Goal: Information Seeking & Learning: Learn about a topic

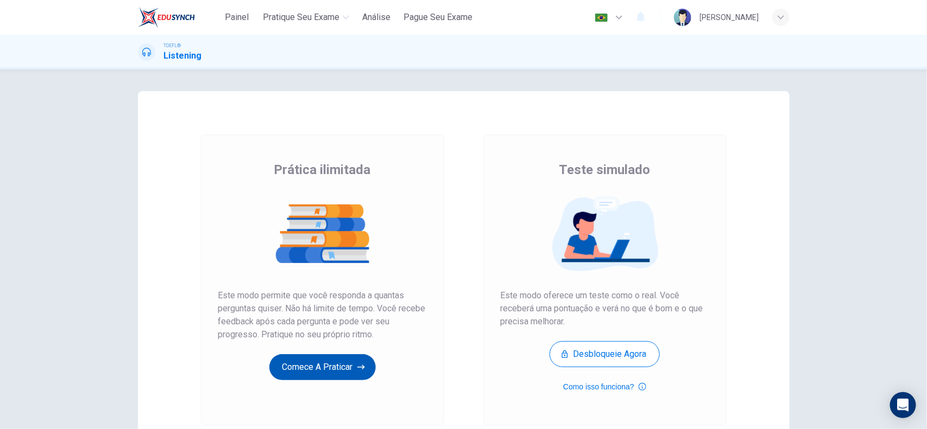
click at [345, 369] on button "Comece a praticar" at bounding box center [322, 367] width 106 height 26
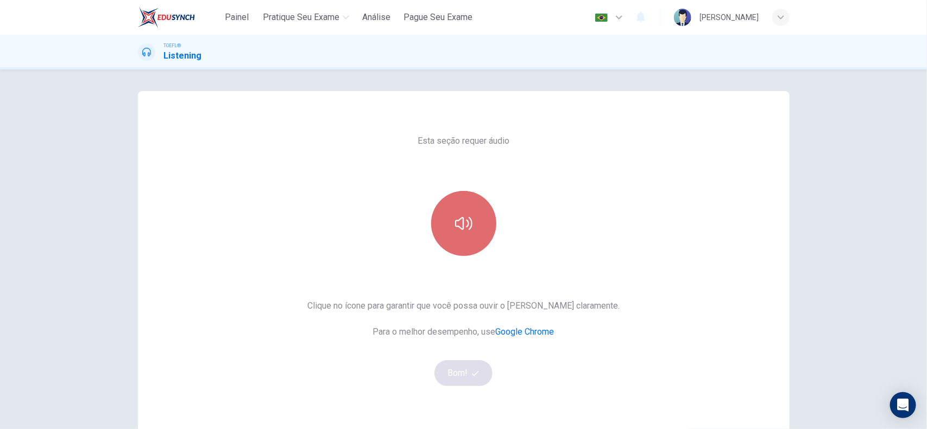
click at [465, 226] on icon "button" at bounding box center [463, 223] width 17 height 17
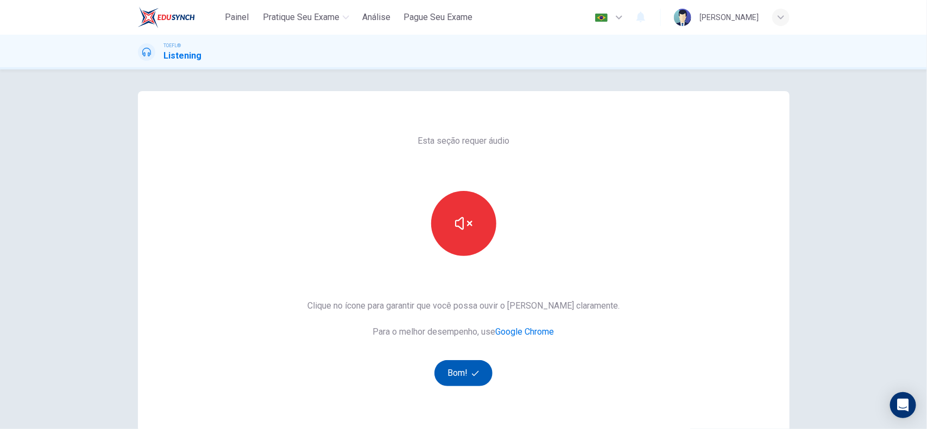
click at [467, 384] on button "Bom!" at bounding box center [463, 373] width 58 height 26
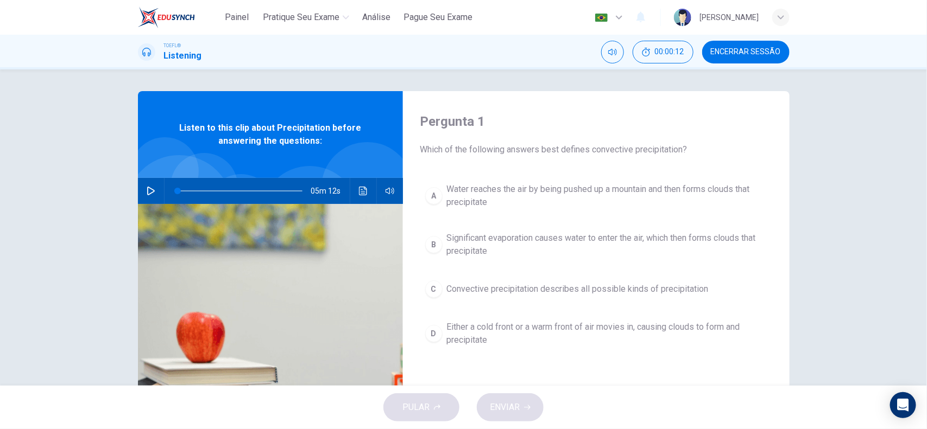
click at [149, 193] on icon "button" at bounding box center [151, 191] width 9 height 9
click at [147, 193] on icon "button" at bounding box center [151, 191] width 9 height 9
click at [294, 132] on span "Listen to this clip about Precipitation before answering the questions:" at bounding box center [270, 135] width 194 height 26
click at [148, 191] on icon "button" at bounding box center [151, 191] width 9 height 9
click at [159, 190] on div "02m 54s" at bounding box center [270, 191] width 265 height 26
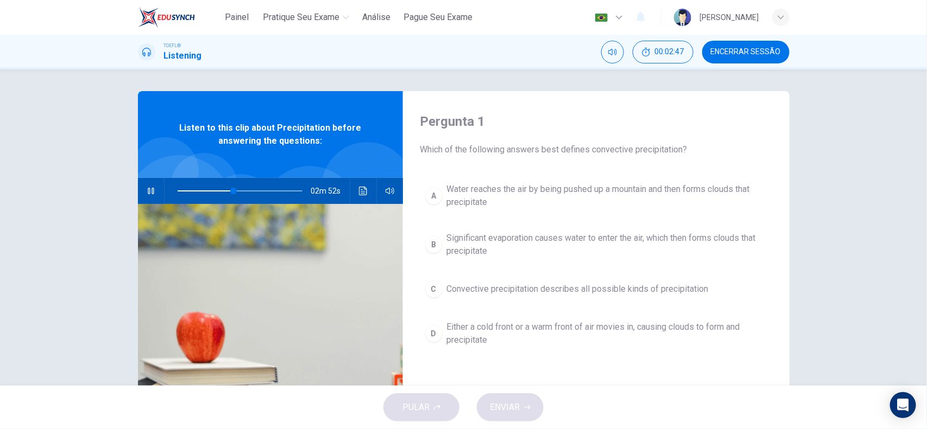
click at [138, 200] on div "02m 52s" at bounding box center [270, 191] width 265 height 26
click at [148, 188] on icon "button" at bounding box center [151, 191] width 9 height 9
click at [199, 151] on div "Listen to this clip about Precipitation before answering the questions:" at bounding box center [270, 134] width 265 height 87
click at [150, 187] on icon "button" at bounding box center [151, 191] width 9 height 9
click at [150, 197] on button "button" at bounding box center [150, 191] width 17 height 26
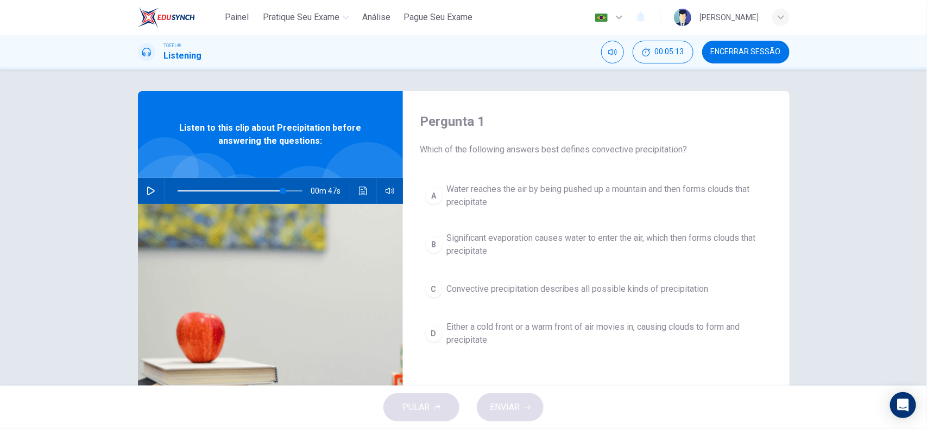
click at [155, 183] on div "00m 47s" at bounding box center [270, 191] width 265 height 26
click at [133, 204] on div "Pergunta 1 Which of the following answers best defines convective precipitation…" at bounding box center [464, 279] width 686 height 377
click at [138, 196] on div "00m 47s" at bounding box center [270, 191] width 265 height 26
click at [145, 195] on button "button" at bounding box center [150, 191] width 17 height 26
type input "0"
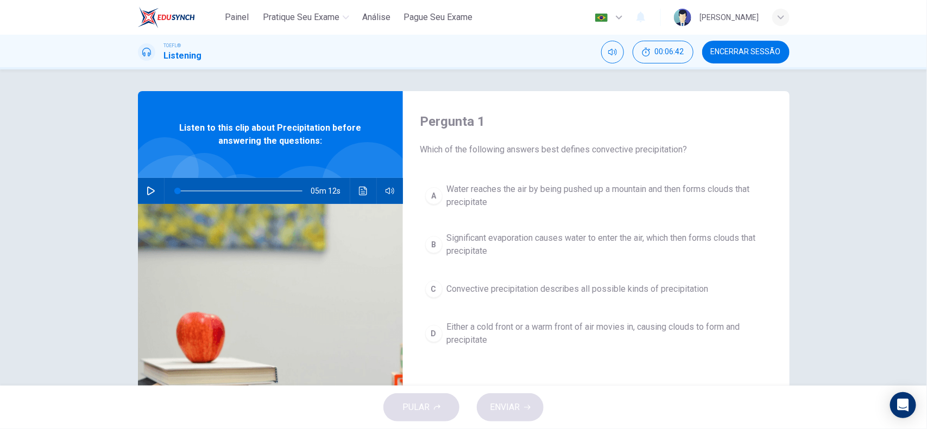
click at [573, 208] on span "Water reaches the air by being pushed up a mountain and then forms clouds that …" at bounding box center [607, 196] width 320 height 26
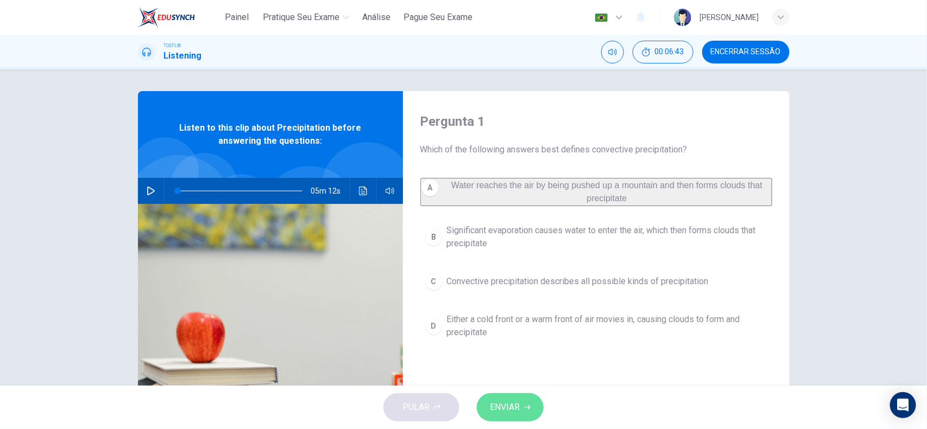
click at [508, 410] on span "ENVIAR" at bounding box center [505, 407] width 30 height 15
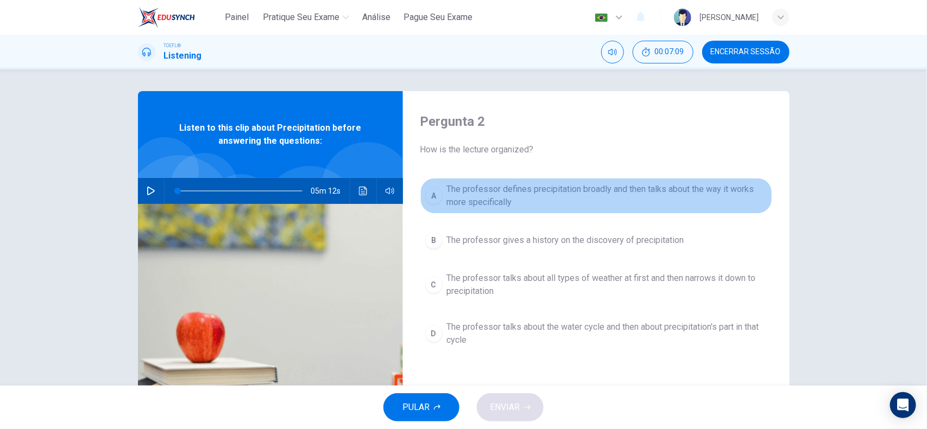
click at [664, 192] on span "The professor defines precipitation broadly and then talks about the way it wor…" at bounding box center [607, 196] width 320 height 26
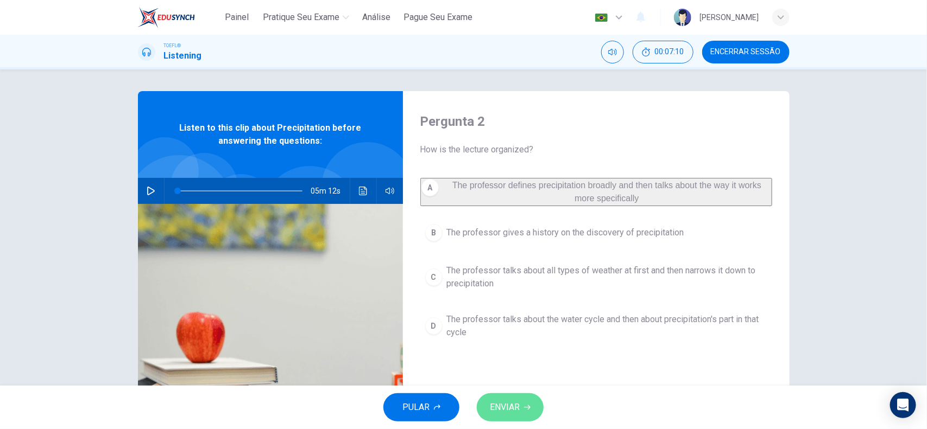
click at [534, 400] on button "ENVIAR" at bounding box center [510, 408] width 67 height 28
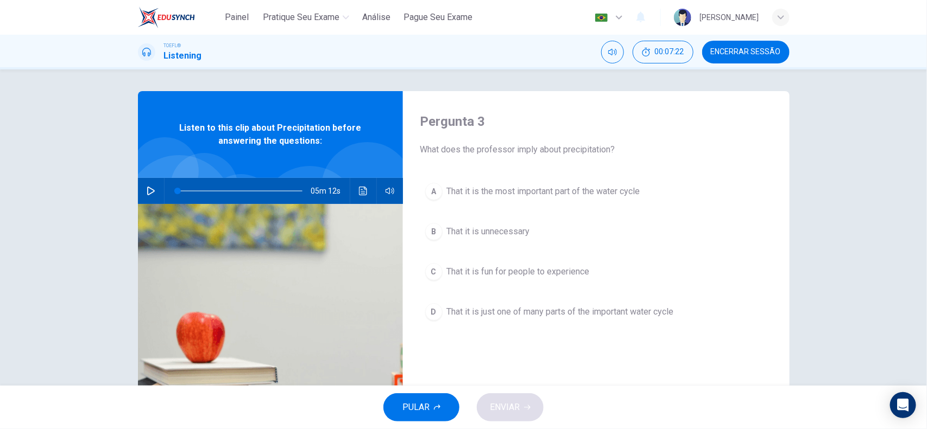
click at [553, 313] on span "That it is just one of many parts of the important water cycle" at bounding box center [560, 312] width 227 height 13
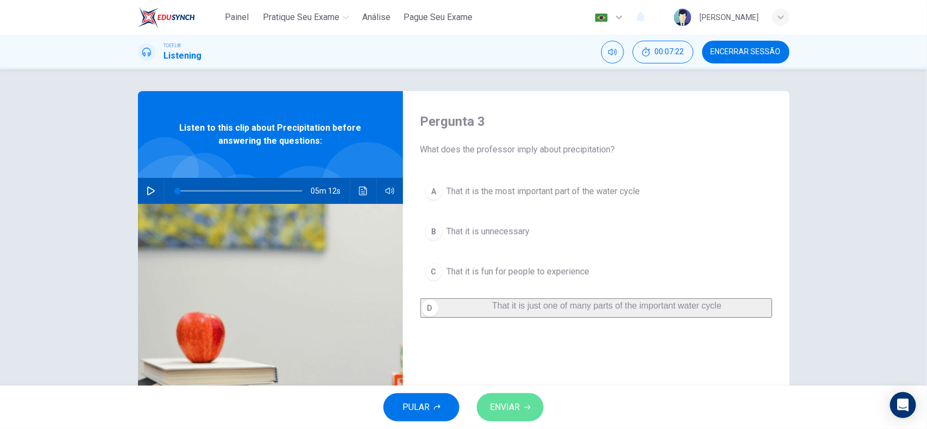
click at [502, 406] on span "ENVIAR" at bounding box center [505, 407] width 30 height 15
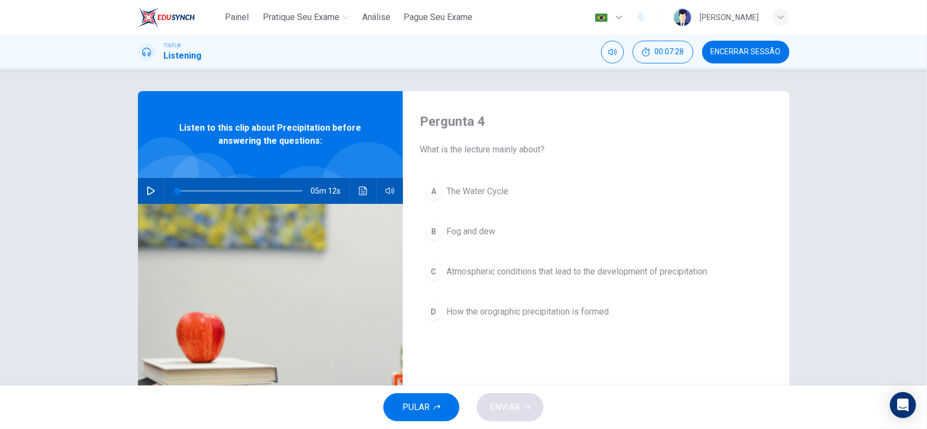
click at [650, 272] on span "Atmospheric conditions that lead to the development of precipitation" at bounding box center [577, 271] width 261 height 13
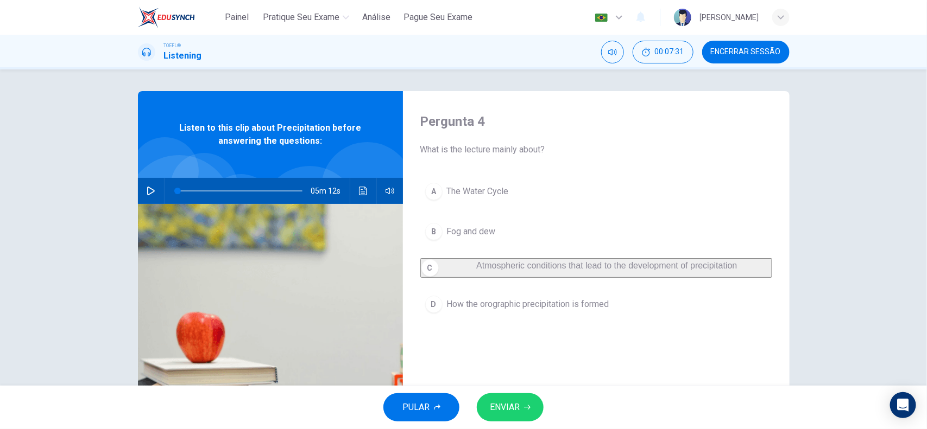
click at [525, 407] on icon "button" at bounding box center [527, 407] width 7 height 7
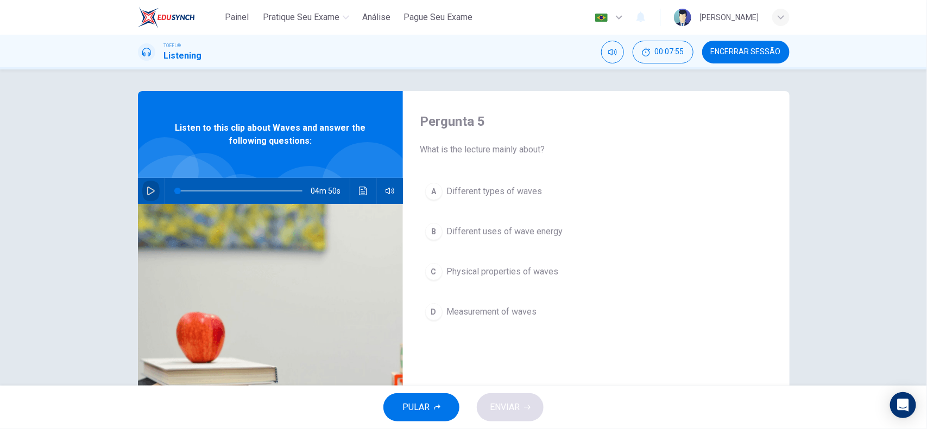
click at [144, 186] on button "button" at bounding box center [150, 191] width 17 height 26
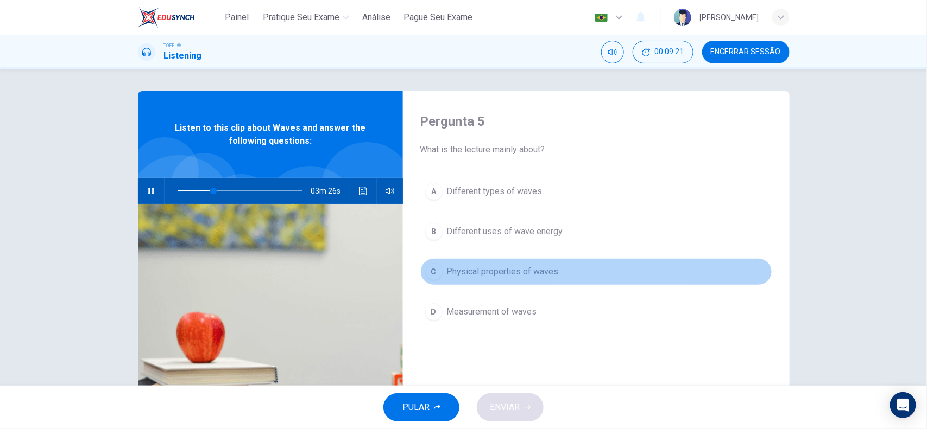
click at [528, 261] on button "C Physical properties of waves" at bounding box center [596, 271] width 352 height 27
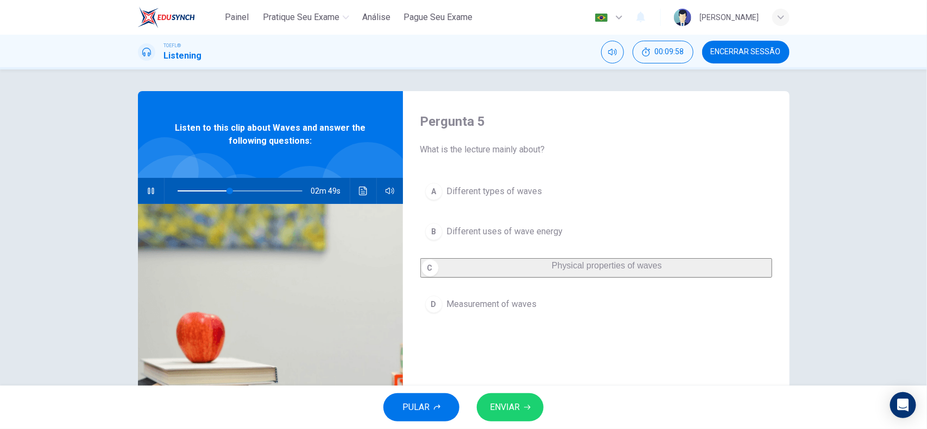
click at [504, 405] on span "ENVIAR" at bounding box center [505, 407] width 30 height 15
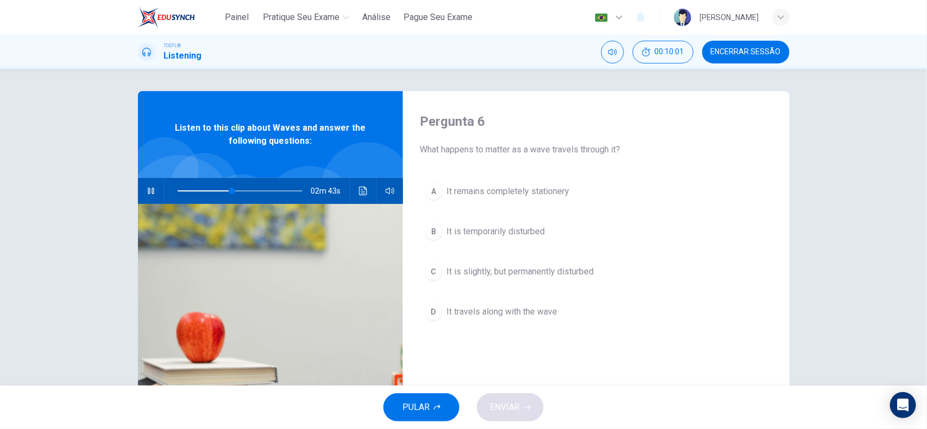
drag, startPoint x: 416, startPoint y: 147, endPoint x: 594, endPoint y: 152, distance: 178.7
click at [594, 152] on div "Pergunta 6 What happens to matter as a wave travels through it? A It remains co…" at bounding box center [596, 279] width 386 height 377
click at [503, 242] on button "B It is temporarily disturbed" at bounding box center [596, 231] width 352 height 27
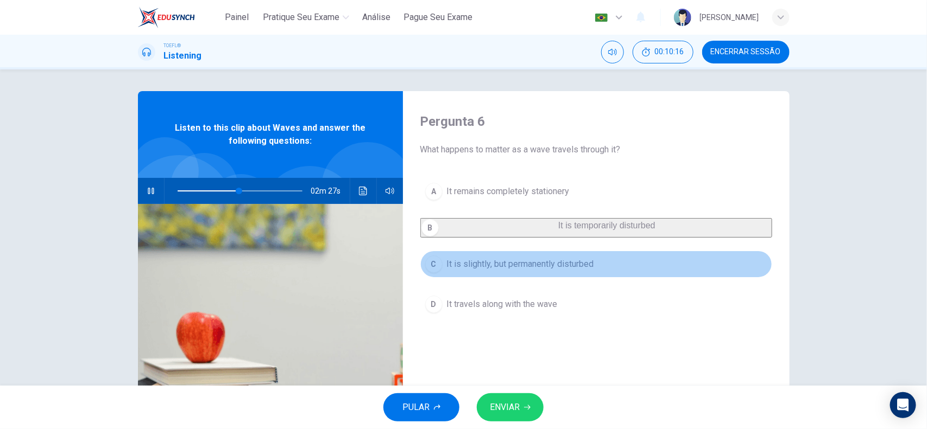
click at [505, 267] on span "It is slightly, but permanently disturbed" at bounding box center [520, 264] width 147 height 13
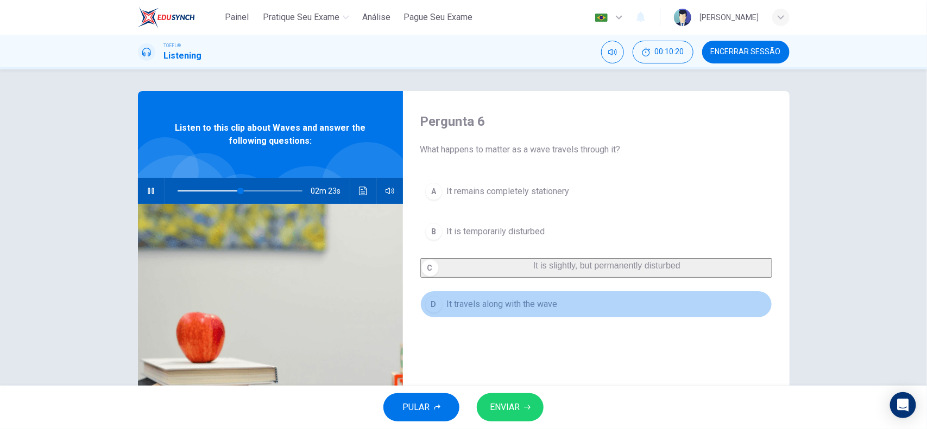
click at [518, 311] on span "It travels along with the wave" at bounding box center [502, 304] width 111 height 13
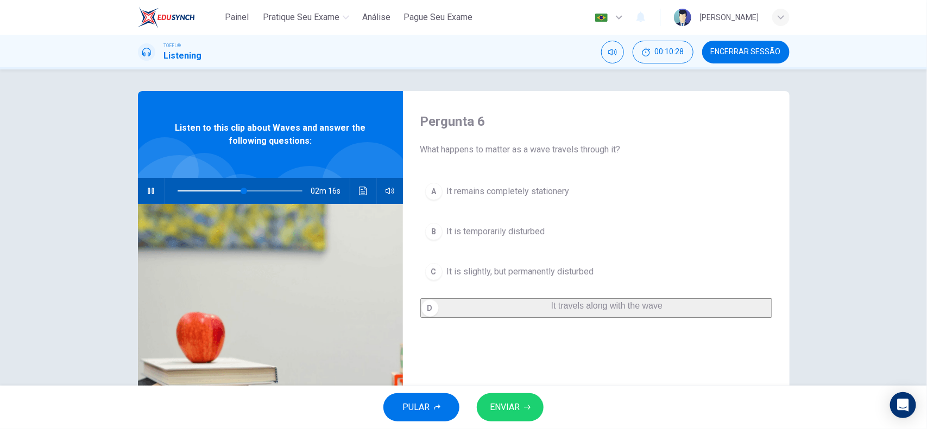
drag, startPoint x: 427, startPoint y: 152, endPoint x: 527, endPoint y: 148, distance: 100.0
click at [527, 148] on span "What happens to matter as a wave travels through it?" at bounding box center [596, 149] width 352 height 13
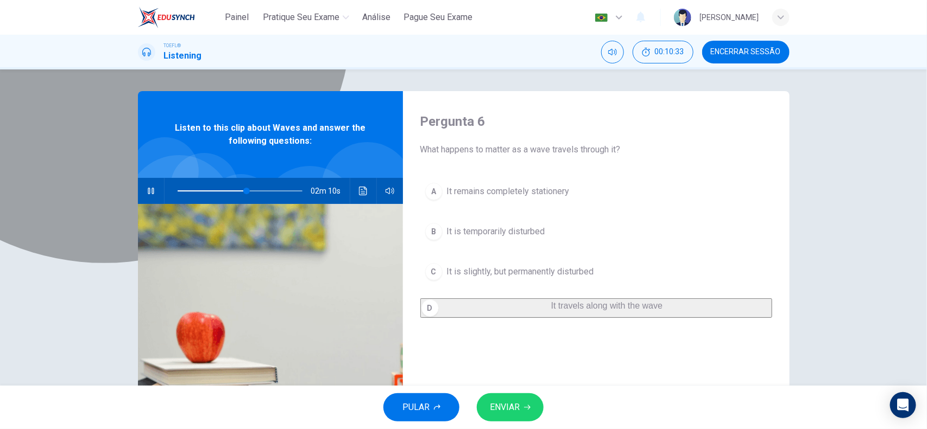
click at [551, 310] on span "It travels along with the wave" at bounding box center [606, 305] width 111 height 9
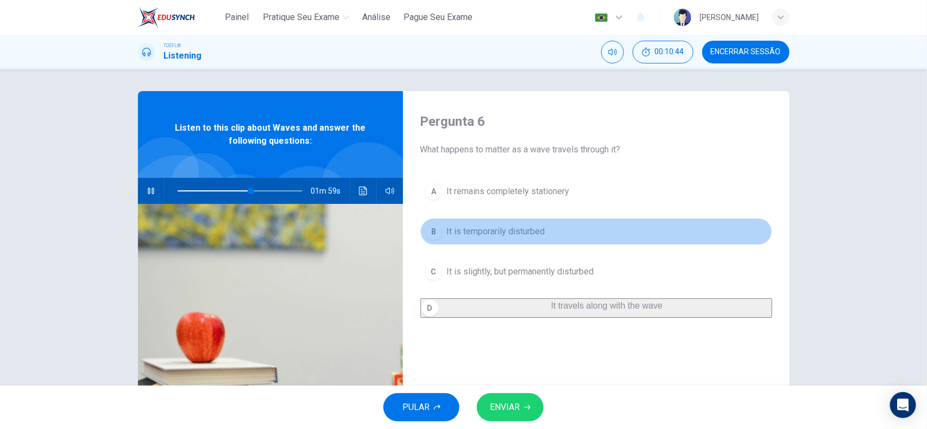
click at [555, 235] on button "B It is temporarily disturbed" at bounding box center [596, 231] width 352 height 27
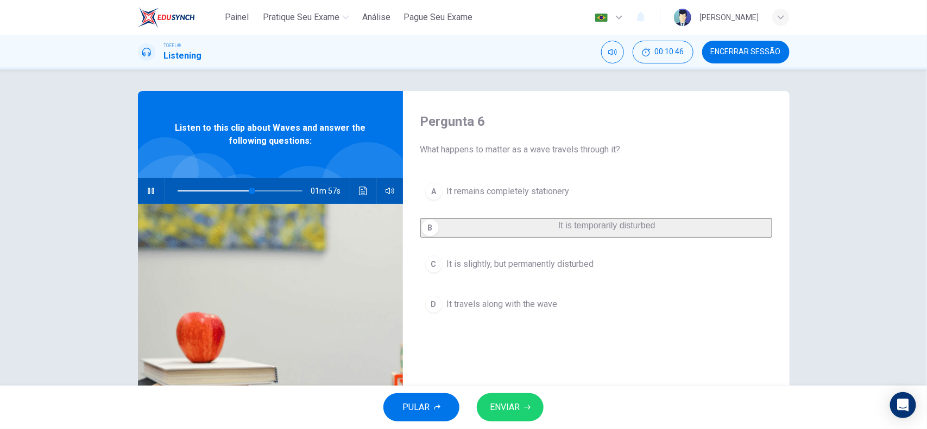
click at [597, 313] on button "D It travels along with the wave" at bounding box center [596, 304] width 352 height 27
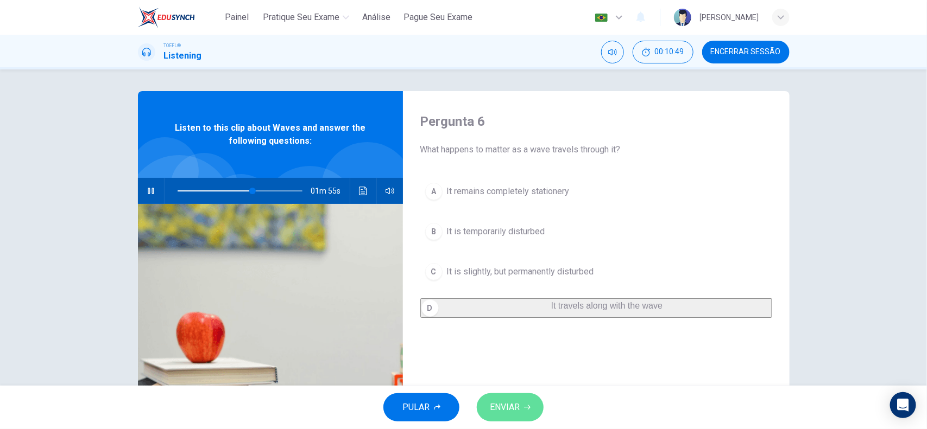
click at [523, 404] on button "ENVIAR" at bounding box center [510, 408] width 67 height 28
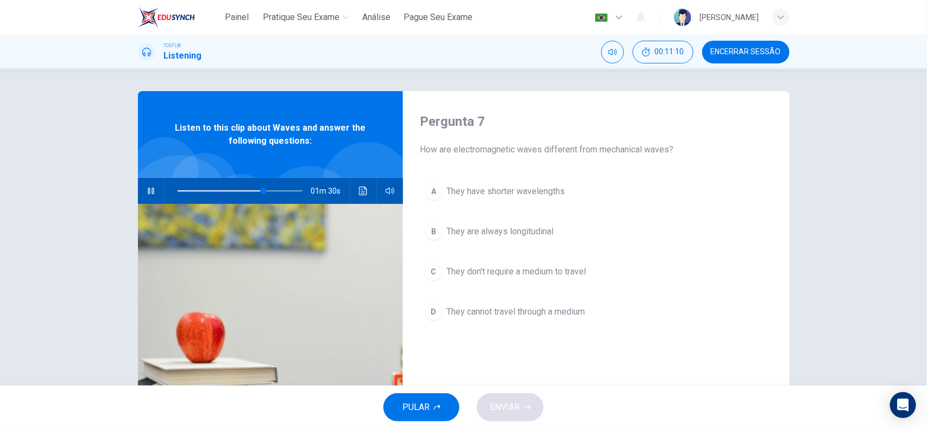
click at [489, 271] on span "They don't require a medium to travel" at bounding box center [517, 271] width 140 height 13
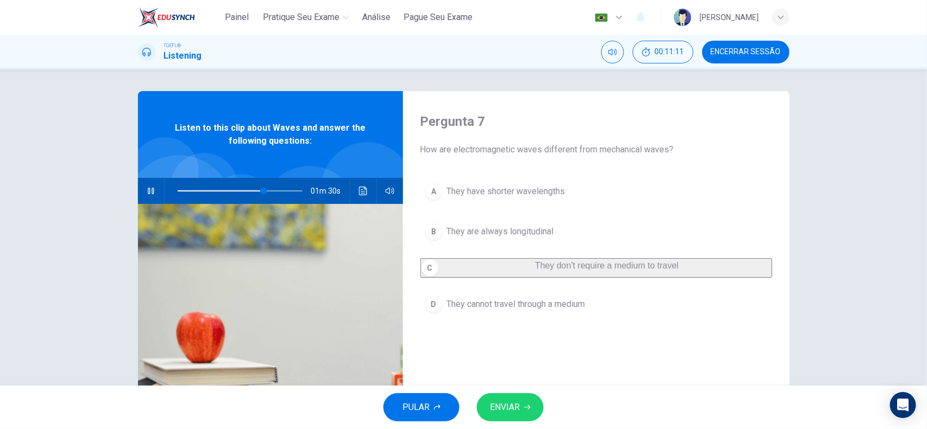
click at [512, 394] on button "ENVIAR" at bounding box center [510, 408] width 67 height 28
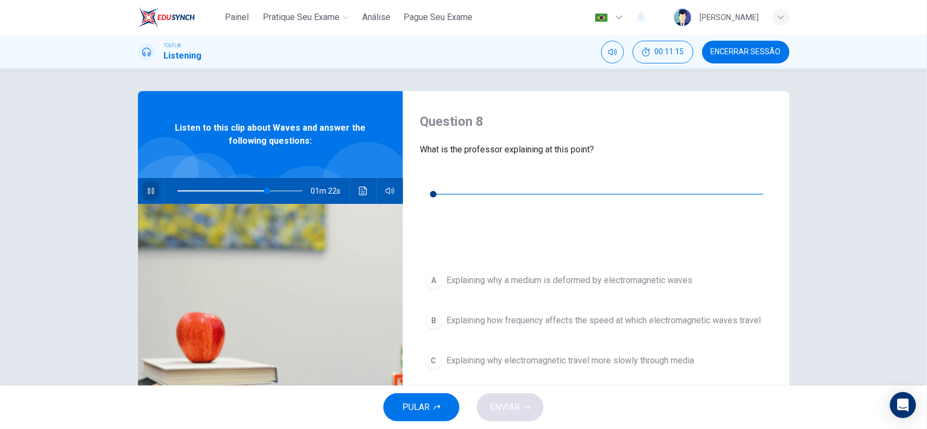
drag, startPoint x: 139, startPoint y: 193, endPoint x: 159, endPoint y: 192, distance: 20.2
click at [142, 193] on button "button" at bounding box center [150, 191] width 17 height 26
type input "72"
click at [422, 169] on div "Question 8 What is the professor explaining at this point? 00m 26s" at bounding box center [596, 179] width 352 height 132
click at [429, 180] on icon "button" at bounding box center [428, 178] width 9 height 9
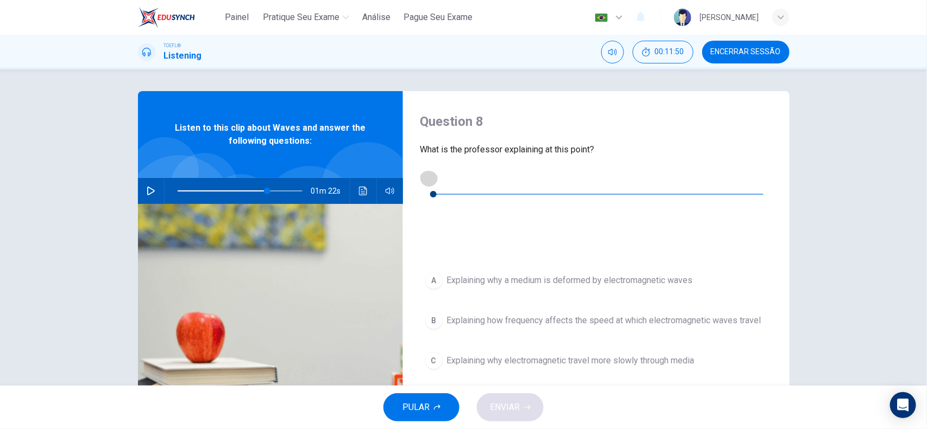
click at [436, 182] on button "button" at bounding box center [428, 177] width 17 height 17
click at [430, 174] on button "button" at bounding box center [428, 177] width 17 height 17
click at [438, 211] on button "Clique para ver a transcrição do áudio" at bounding box center [428, 219] width 17 height 17
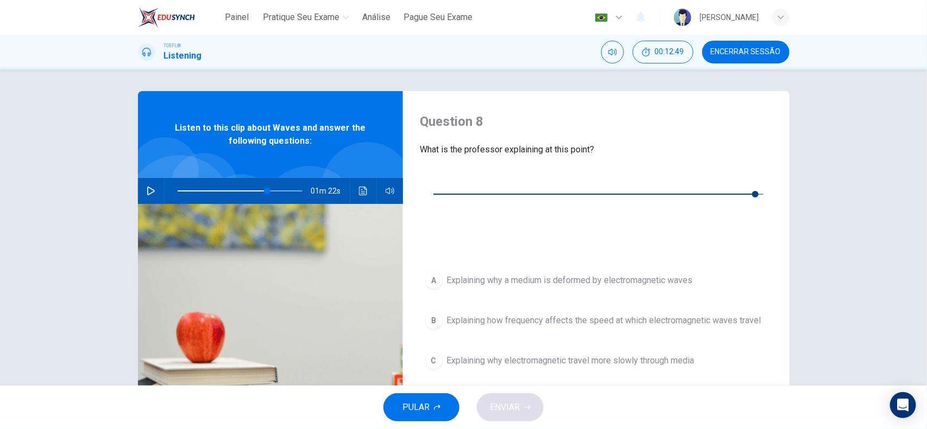
type input "0"
click at [519, 354] on span "Explaining why electromagnetic travel more slowly through media" at bounding box center [571, 360] width 248 height 13
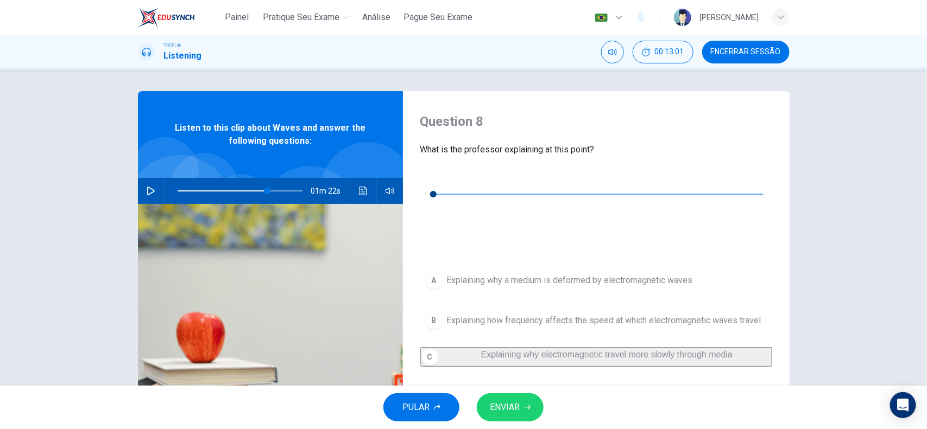
click at [577, 307] on button "B Explaining how frequency affects the speed at which electromagnetic waves tra…" at bounding box center [596, 320] width 352 height 27
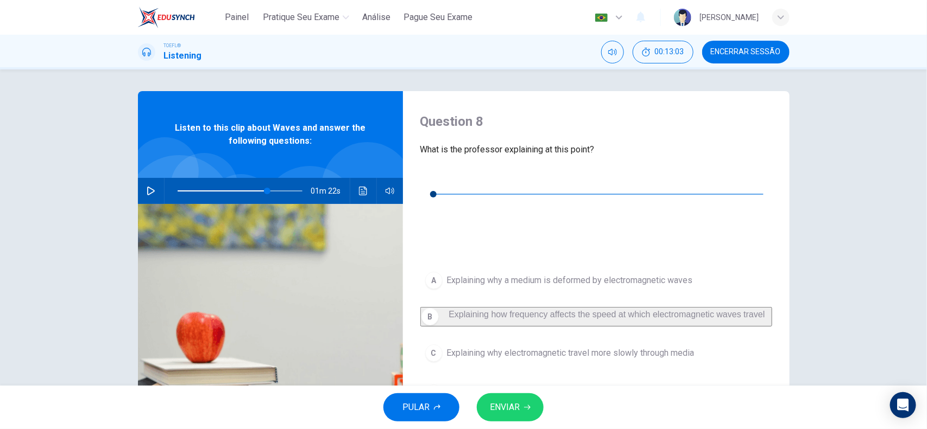
click at [513, 404] on span "ENVIAR" at bounding box center [505, 407] width 30 height 15
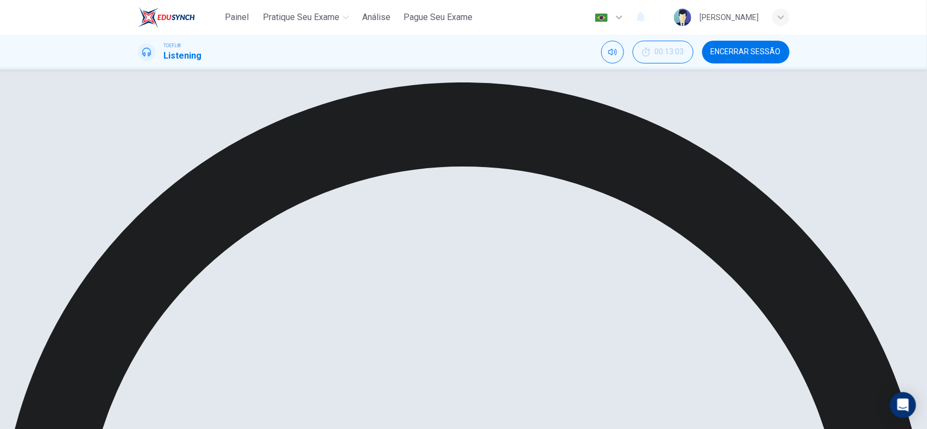
type input "72"
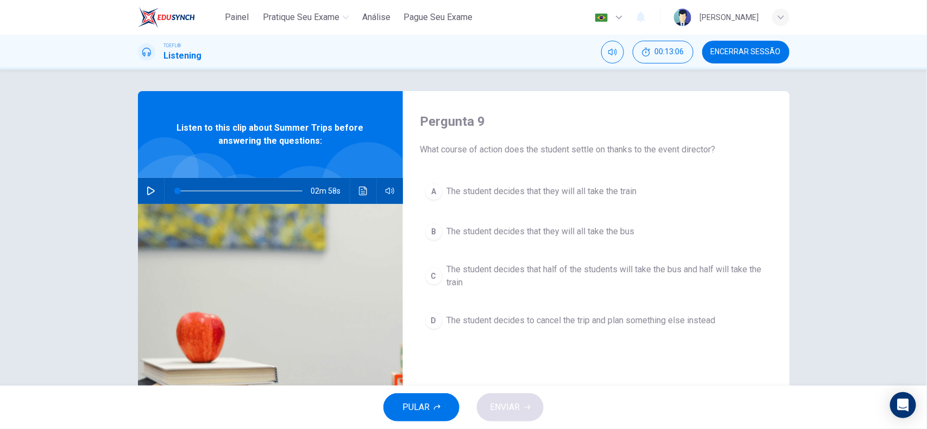
click at [148, 189] on icon "button" at bounding box center [151, 191] width 8 height 9
click at [590, 271] on span "The student decides that half of the students will take the bus and half will t…" at bounding box center [607, 276] width 320 height 26
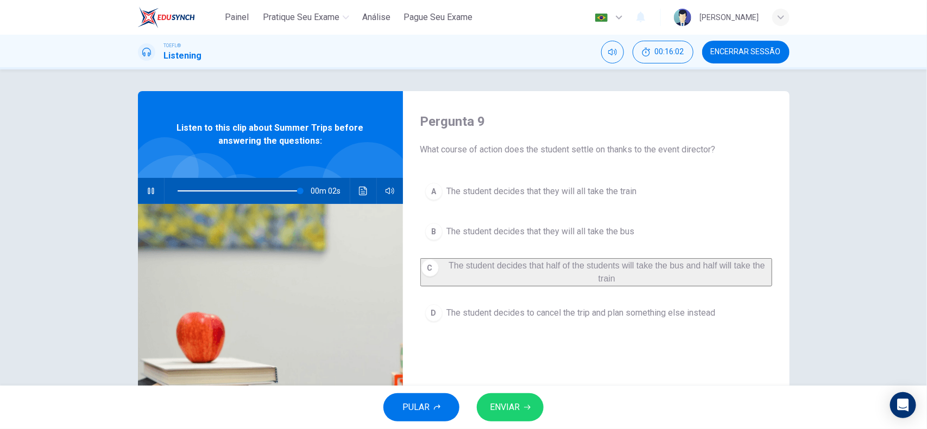
click at [525, 406] on icon "button" at bounding box center [527, 407] width 7 height 7
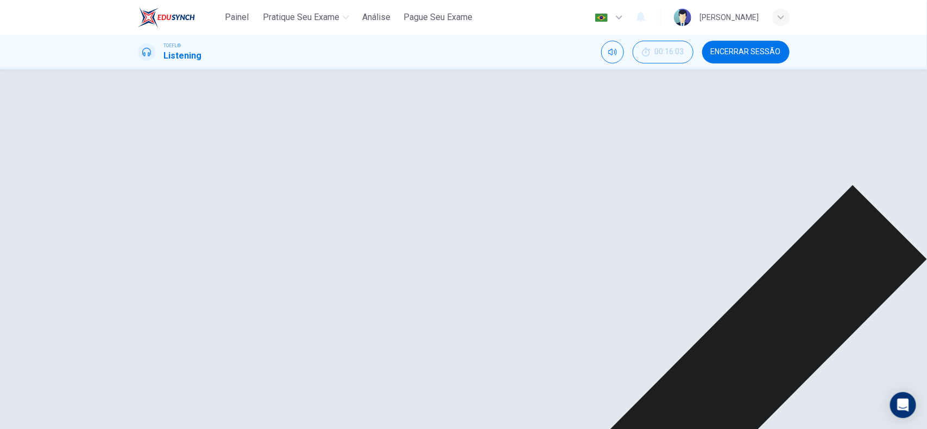
type input "0"
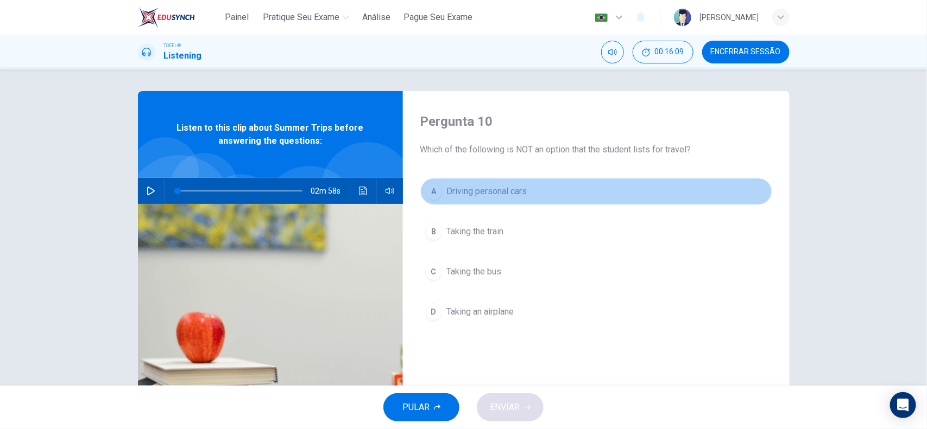
click at [498, 197] on span "Driving personal cars" at bounding box center [487, 191] width 80 height 13
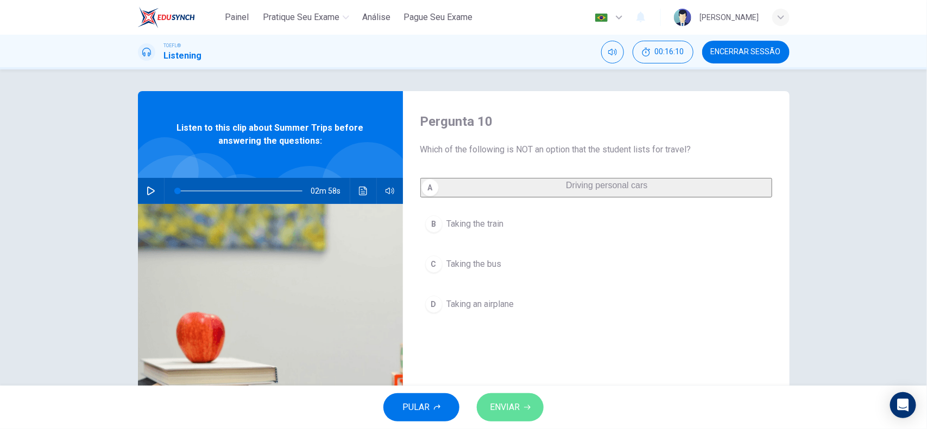
click at [519, 405] on span "ENVIAR" at bounding box center [505, 407] width 30 height 15
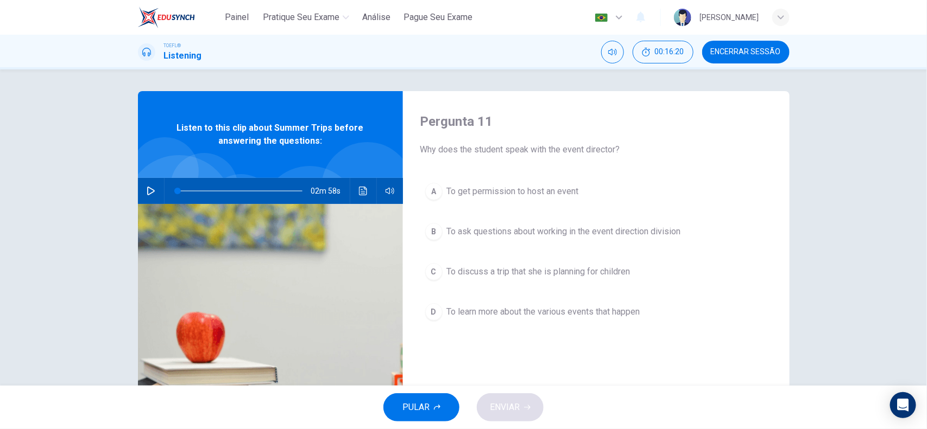
click at [543, 264] on button "C To discuss a trip that she is planning for children" at bounding box center [596, 271] width 352 height 27
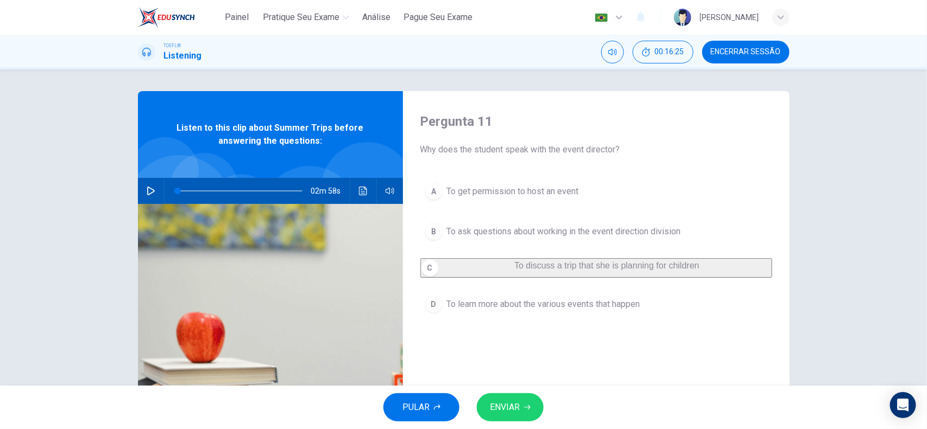
click at [508, 402] on span "ENVIAR" at bounding box center [505, 407] width 30 height 15
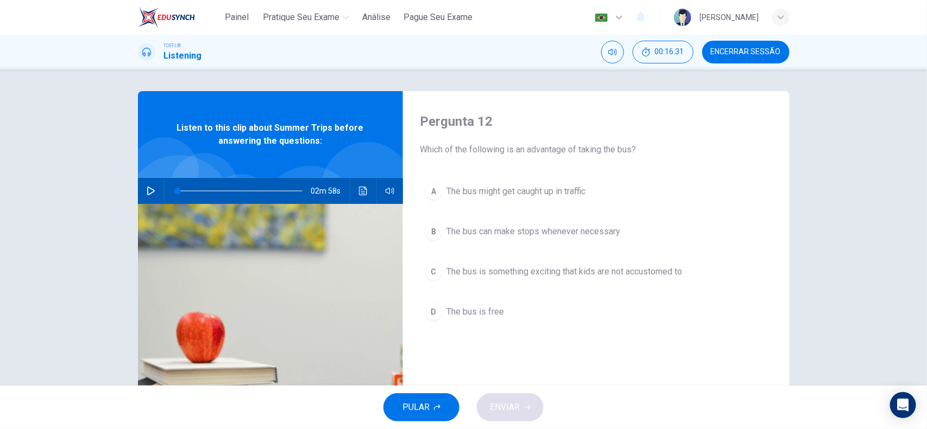
click at [568, 231] on span "The bus can make stops whenever necessary" at bounding box center [534, 231] width 174 height 13
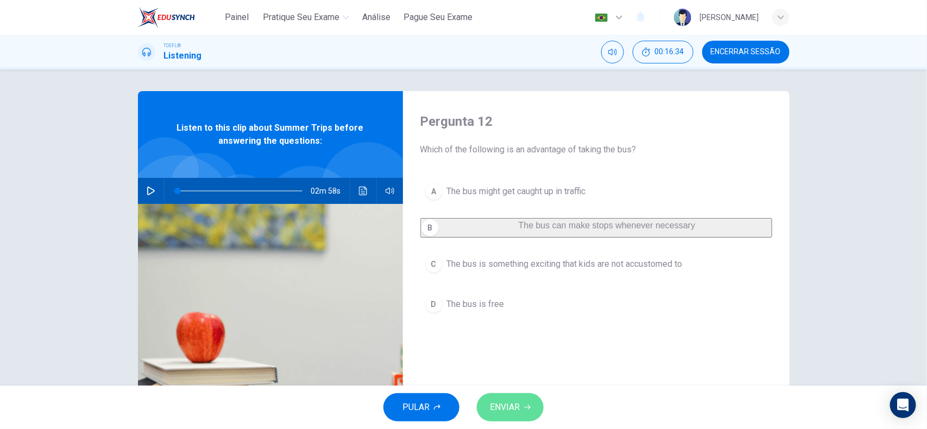
click at [521, 405] on button "ENVIAR" at bounding box center [510, 408] width 67 height 28
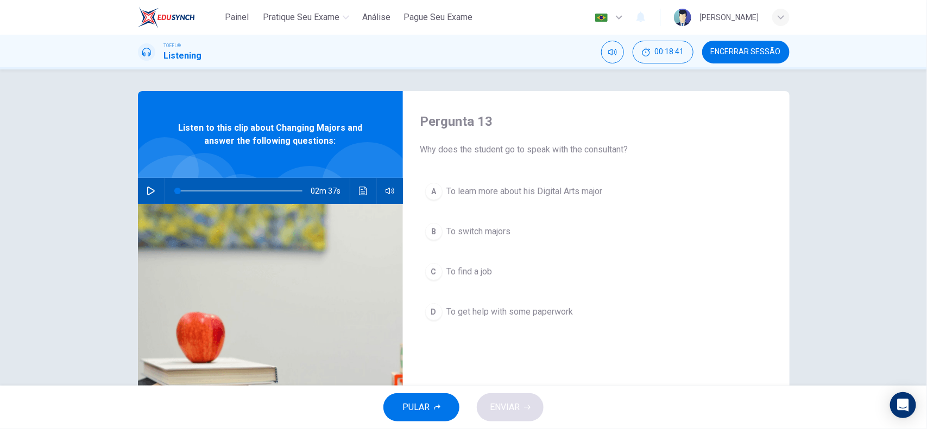
click at [147, 191] on icon "button" at bounding box center [151, 191] width 9 height 9
click at [463, 219] on button "B To switch majors" at bounding box center [596, 231] width 352 height 27
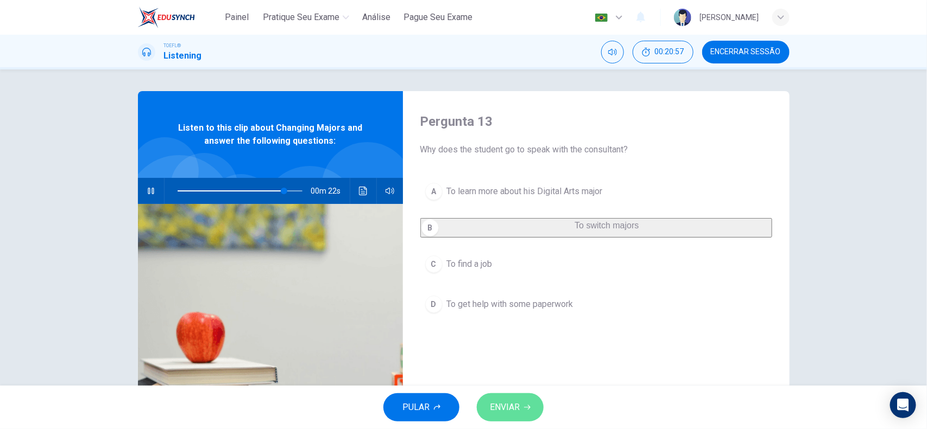
click at [517, 408] on span "ENVIAR" at bounding box center [505, 407] width 30 height 15
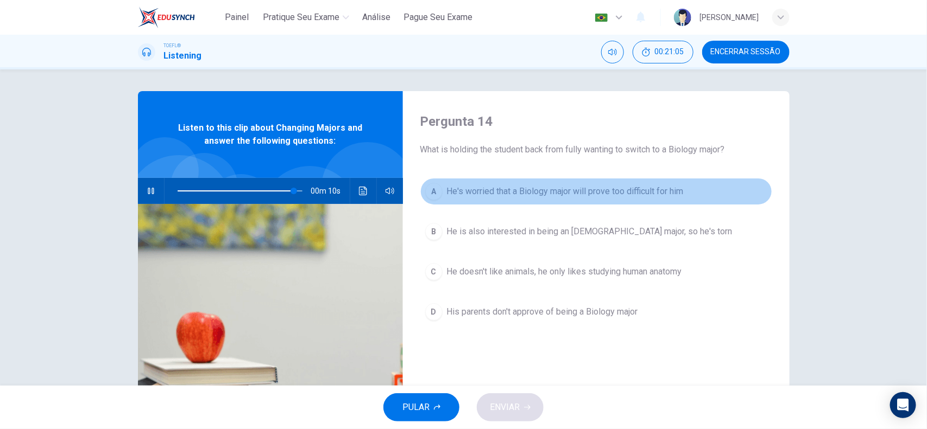
click at [567, 190] on span "He's worried that a Biology major will prove too difficult for him" at bounding box center [565, 191] width 237 height 13
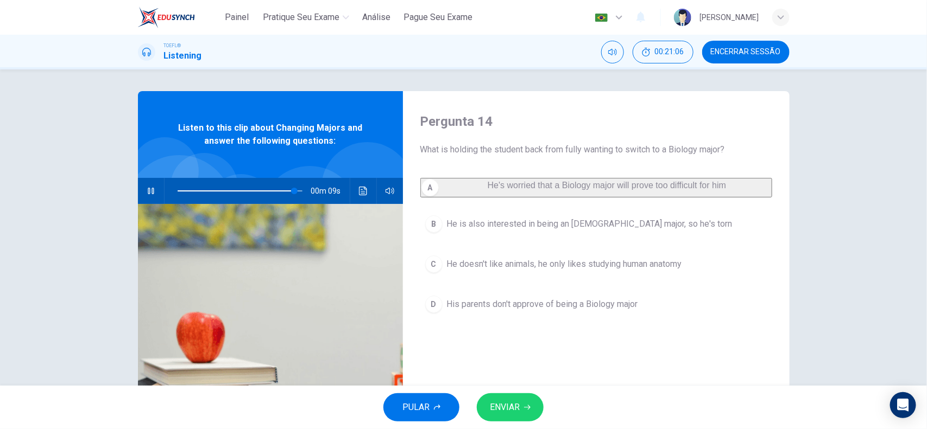
click at [519, 406] on button "ENVIAR" at bounding box center [510, 408] width 67 height 28
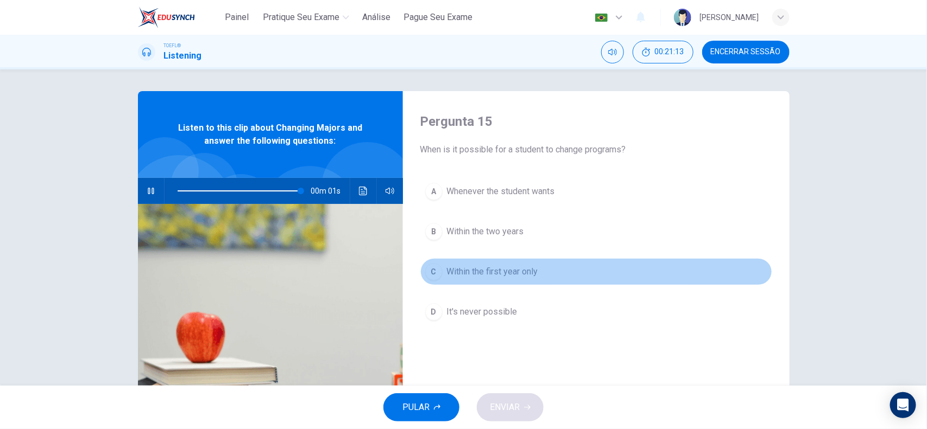
click at [511, 259] on button "C Within the first year only" at bounding box center [596, 271] width 352 height 27
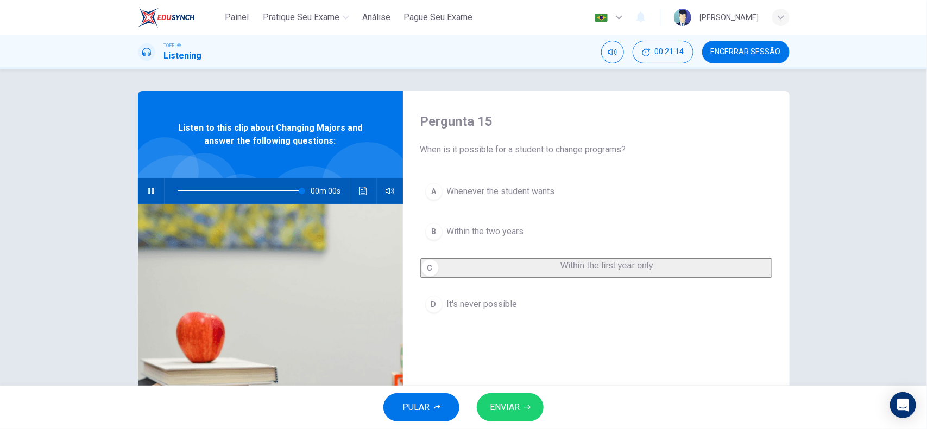
click at [510, 400] on span "ENVIAR" at bounding box center [505, 407] width 30 height 15
type input "0"
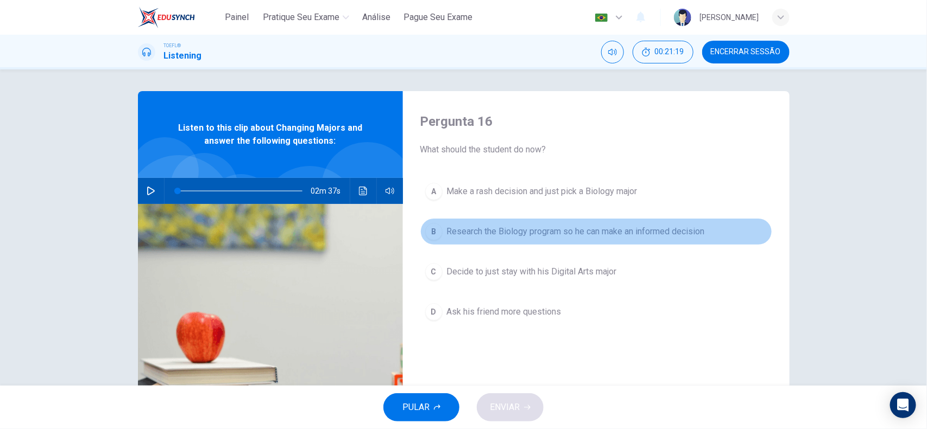
click at [551, 240] on button "B Research the Biology program so he can make an informed decision" at bounding box center [596, 231] width 352 height 27
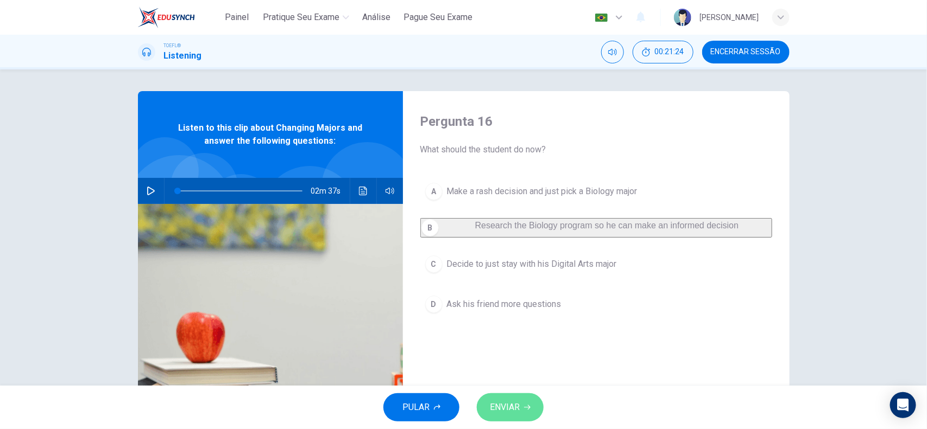
click at [514, 414] on span "ENVIAR" at bounding box center [505, 407] width 30 height 15
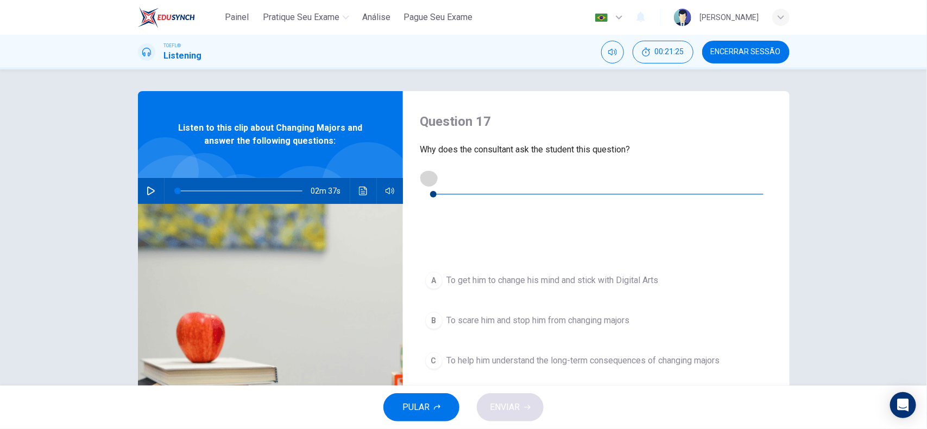
click at [428, 180] on icon "button" at bounding box center [428, 178] width 9 height 9
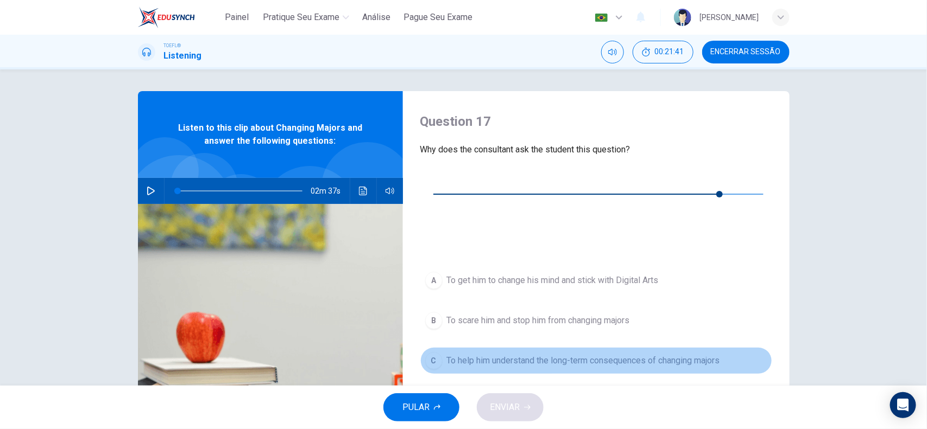
click at [546, 347] on button "C To help him understand the long-term consequences of changing majors" at bounding box center [596, 360] width 352 height 27
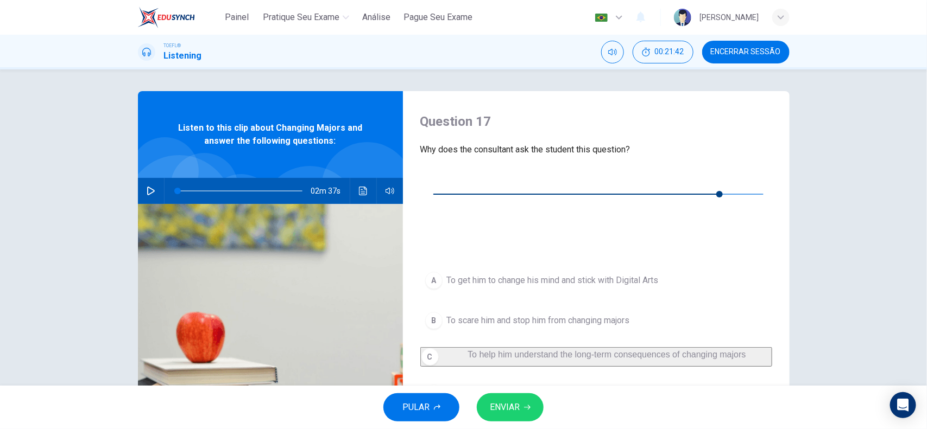
click at [513, 410] on span "ENVIAR" at bounding box center [505, 407] width 30 height 15
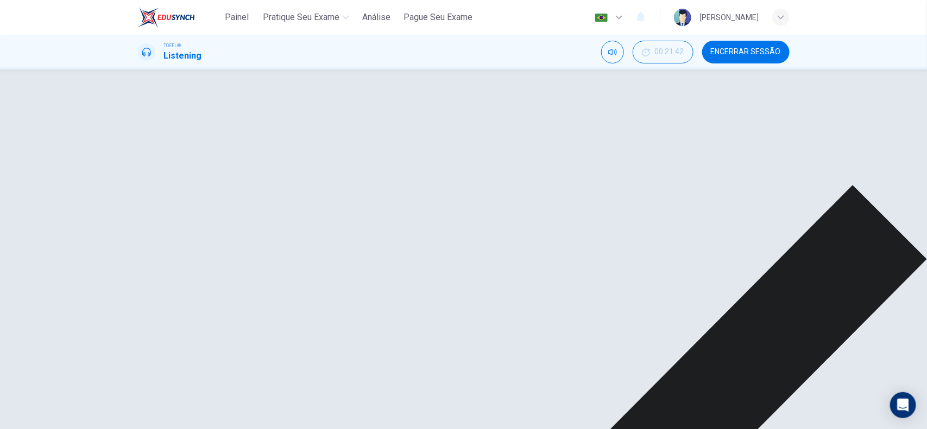
type input "98"
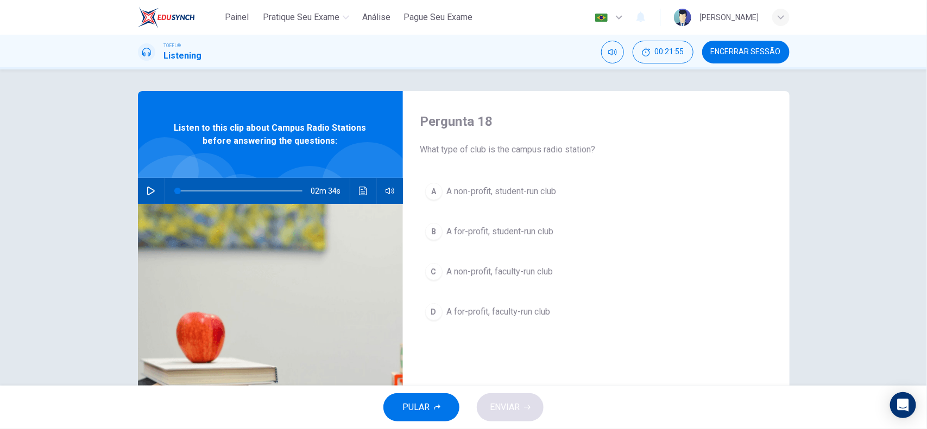
click at [148, 186] on button "button" at bounding box center [150, 191] width 17 height 26
click at [532, 270] on span "A non-profit, faculty-run club" at bounding box center [500, 271] width 106 height 13
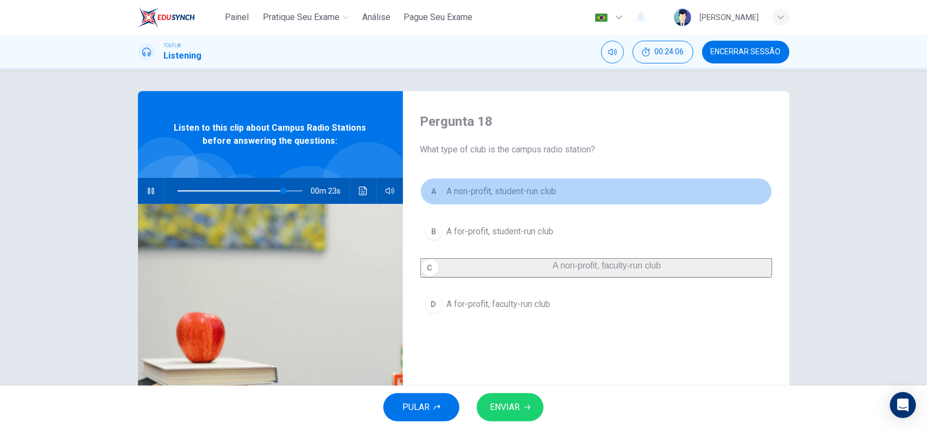
click at [528, 194] on span "A non-profit, student-run club" at bounding box center [502, 191] width 110 height 13
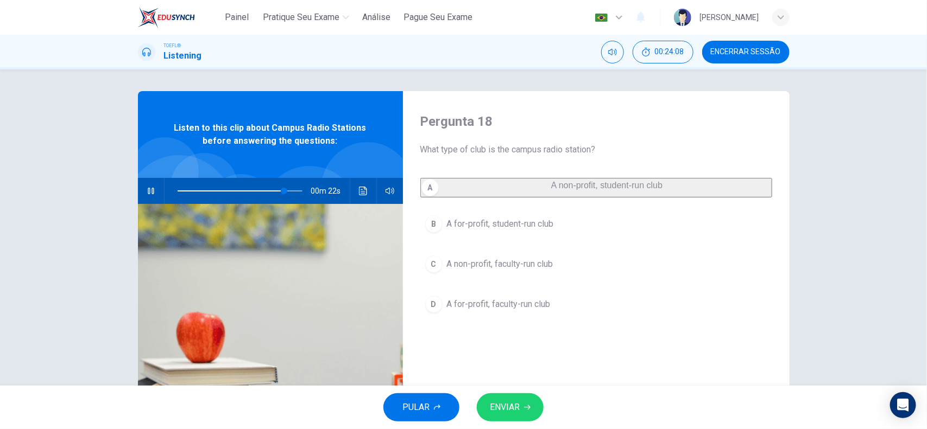
click at [524, 415] on button "ENVIAR" at bounding box center [510, 408] width 67 height 28
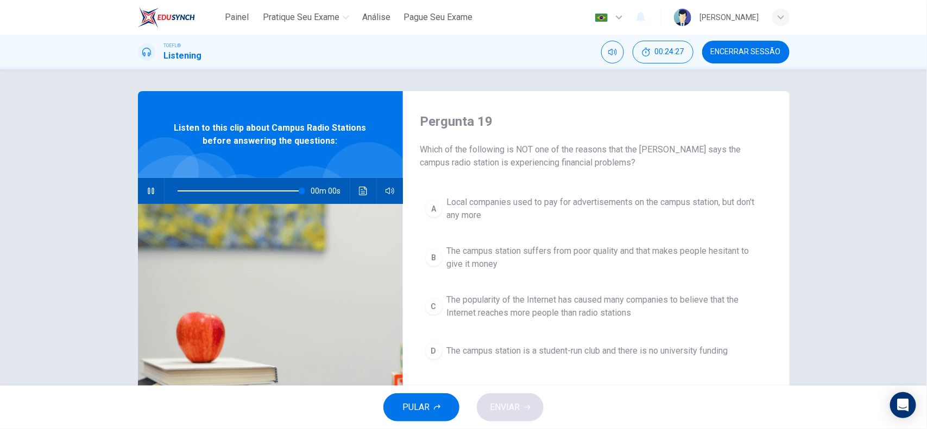
type input "0"
click at [536, 270] on span "The campus station suffers from poor quality and that makes people hesitant to …" at bounding box center [607, 258] width 320 height 26
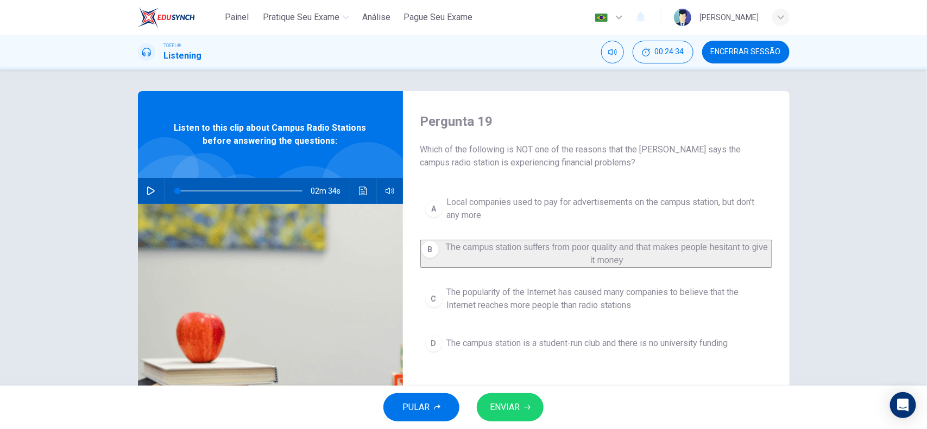
click at [519, 404] on button "ENVIAR" at bounding box center [510, 408] width 67 height 28
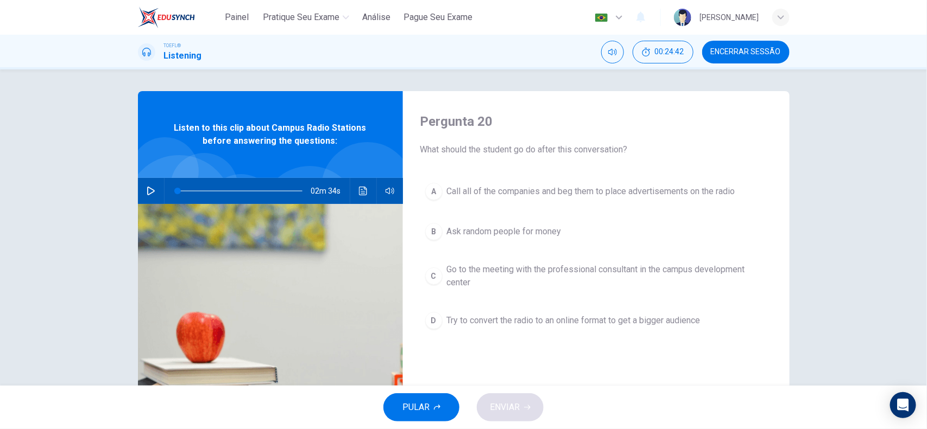
click at [624, 270] on span "Go to the meeting with the professional consultant in the campus development ce…" at bounding box center [607, 276] width 320 height 26
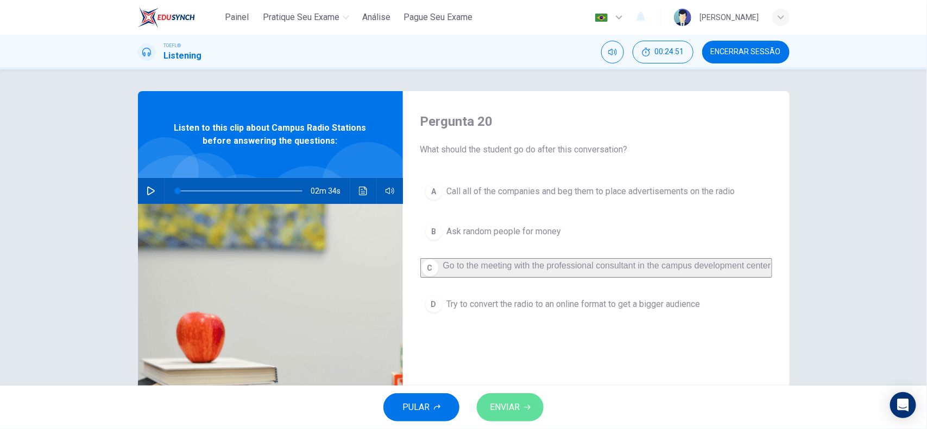
click at [514, 402] on span "ENVIAR" at bounding box center [505, 407] width 30 height 15
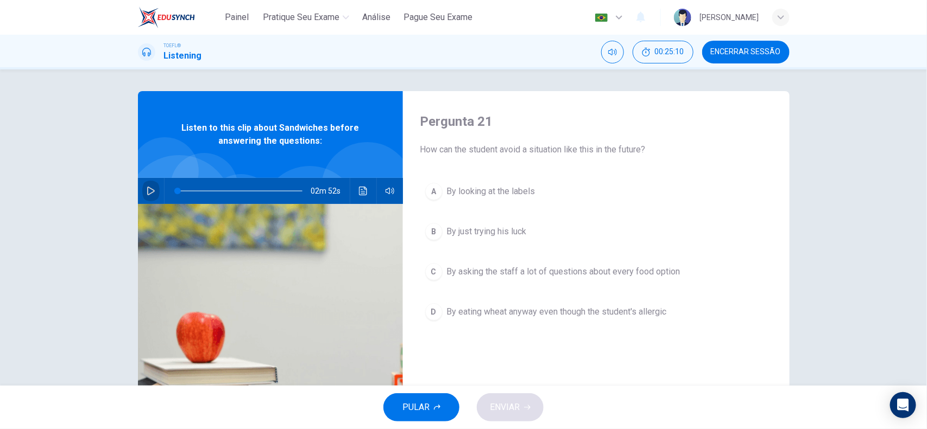
click at [151, 189] on icon "button" at bounding box center [151, 191] width 9 height 9
click at [152, 189] on button "button" at bounding box center [150, 191] width 17 height 26
drag, startPoint x: 169, startPoint y: 190, endPoint x: 131, endPoint y: 191, distance: 38.5
click at [131, 191] on div "Pergunta 21 How can the student avoid a situation like this in the future? A By…" at bounding box center [464, 279] width 686 height 377
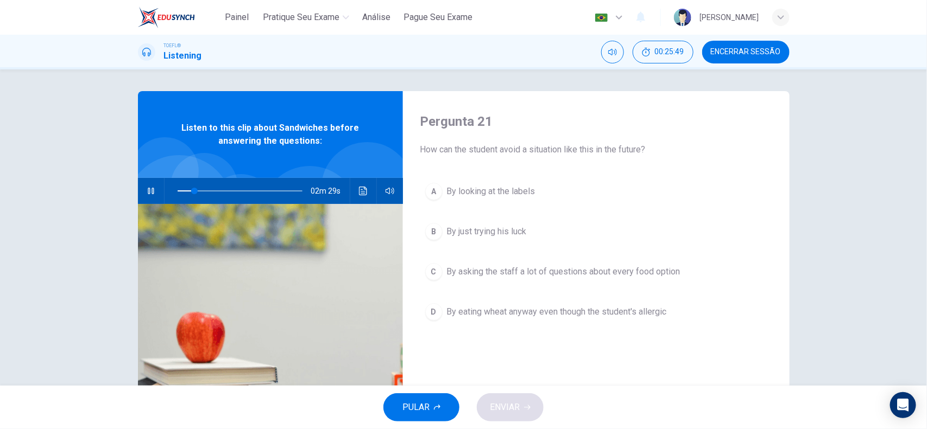
drag, startPoint x: 160, startPoint y: 194, endPoint x: 150, endPoint y: 199, distance: 10.7
click at [159, 195] on div "02m 29s" at bounding box center [270, 191] width 265 height 26
click at [150, 199] on button "button" at bounding box center [150, 191] width 17 height 26
click at [365, 190] on button "Clique para ver a transcrição do áudio" at bounding box center [362, 191] width 17 height 26
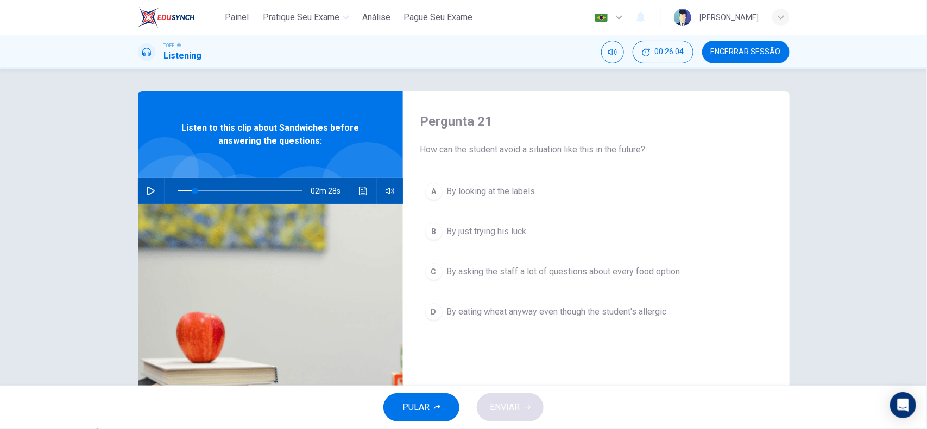
click at [148, 186] on button "button" at bounding box center [150, 191] width 17 height 26
click at [147, 191] on icon "button" at bounding box center [151, 191] width 9 height 9
click at [348, 191] on div "01m 50s" at bounding box center [270, 191] width 265 height 26
click at [368, 185] on div "01m 50s" at bounding box center [270, 191] width 265 height 26
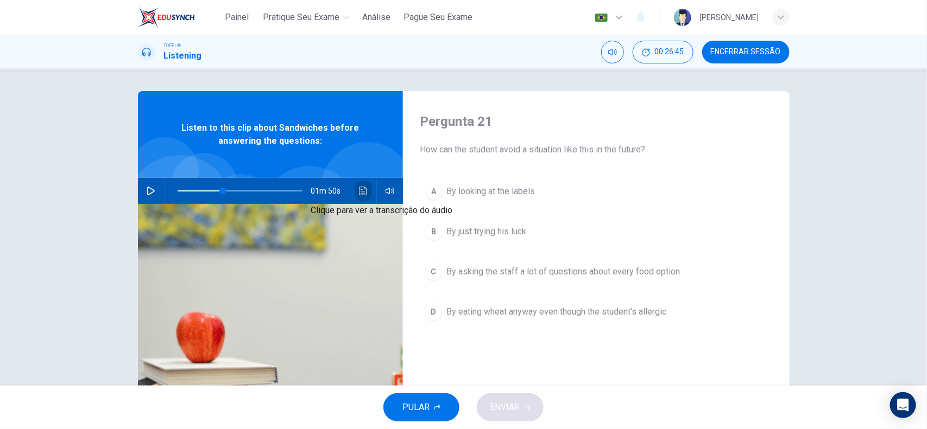
click at [359, 188] on icon "Clique para ver a transcrição do áudio" at bounding box center [363, 191] width 9 height 9
click at [299, 429] on div at bounding box center [463, 429] width 927 height 0
click at [153, 186] on button "button" at bounding box center [150, 191] width 17 height 26
click at [232, 189] on span at bounding box center [234, 191] width 7 height 7
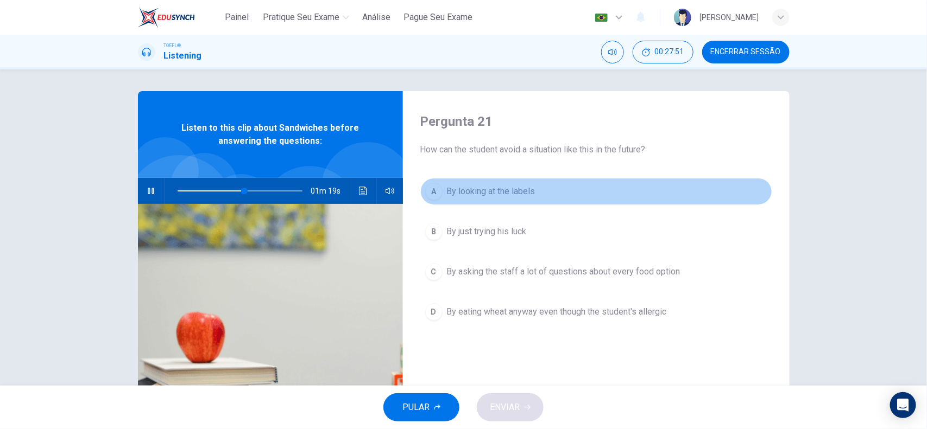
click at [481, 197] on span "By looking at the labels" at bounding box center [491, 191] width 88 height 13
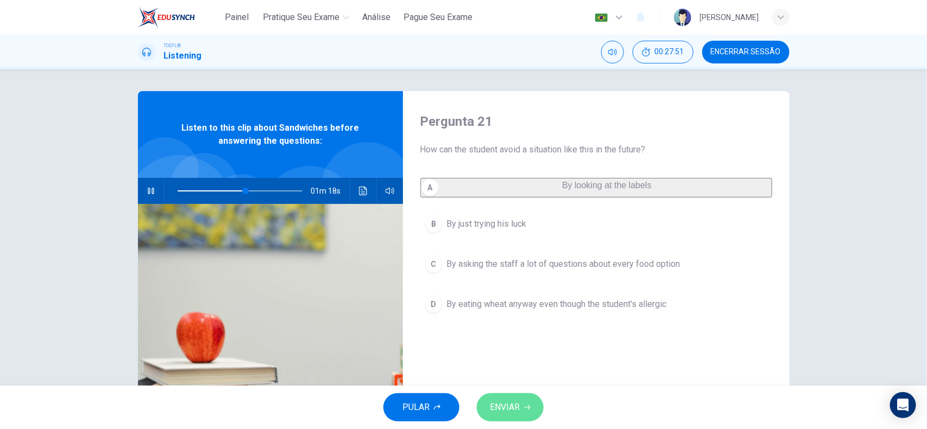
click at [516, 401] on span "ENVIAR" at bounding box center [505, 407] width 30 height 15
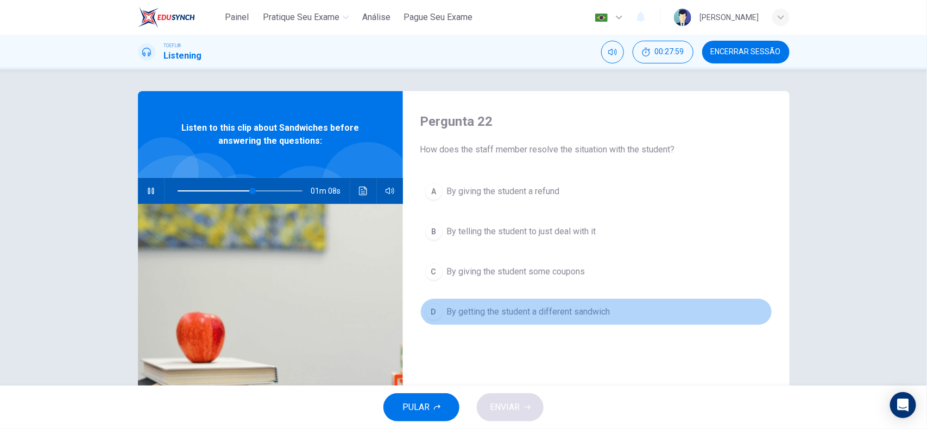
click at [546, 319] on span "By getting the student a different sandwich" at bounding box center [528, 312] width 163 height 13
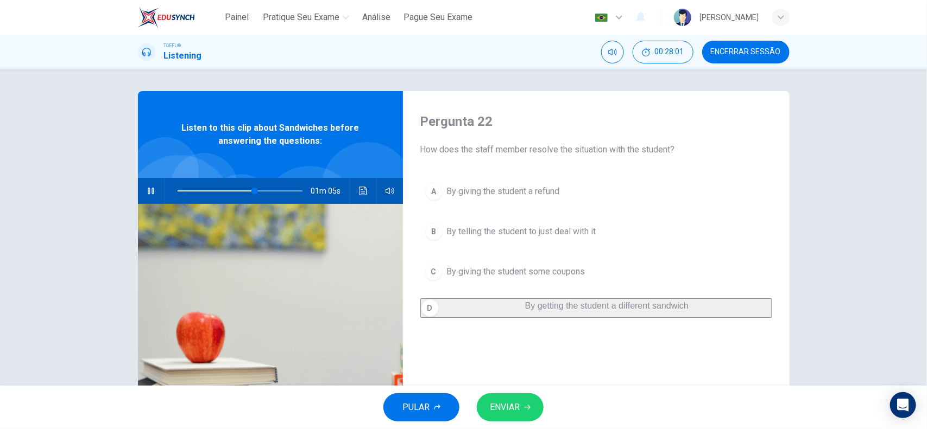
click at [516, 395] on button "ENVIAR" at bounding box center [510, 408] width 67 height 28
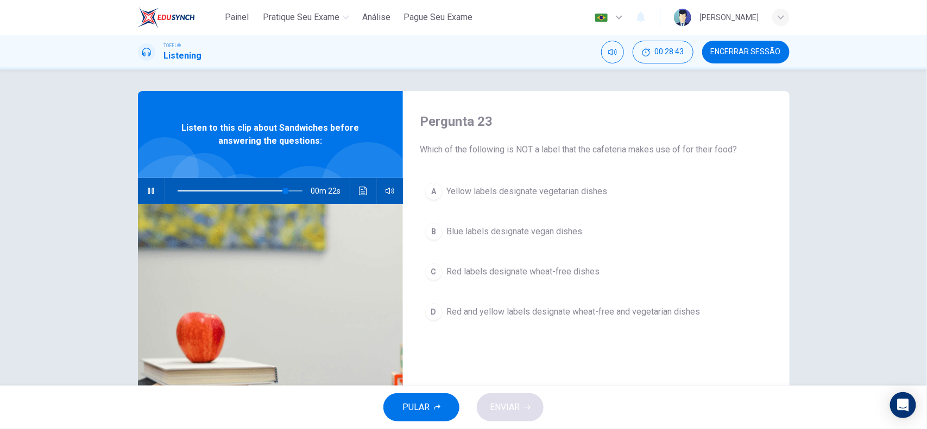
click at [367, 191] on button "Clique para ver a transcrição do áudio" at bounding box center [362, 191] width 17 height 26
click at [680, 429] on div at bounding box center [463, 429] width 927 height 0
click at [245, 186] on span at bounding box center [240, 190] width 125 height 15
click at [238, 190] on span at bounding box center [240, 190] width 125 height 15
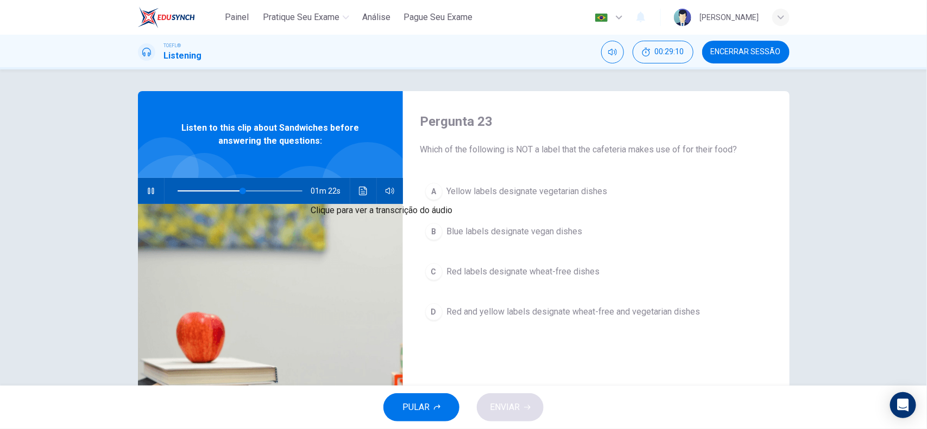
click at [354, 197] on button "Clique para ver a transcrição do áudio" at bounding box center [362, 191] width 17 height 26
click at [684, 429] on div at bounding box center [463, 429] width 927 height 0
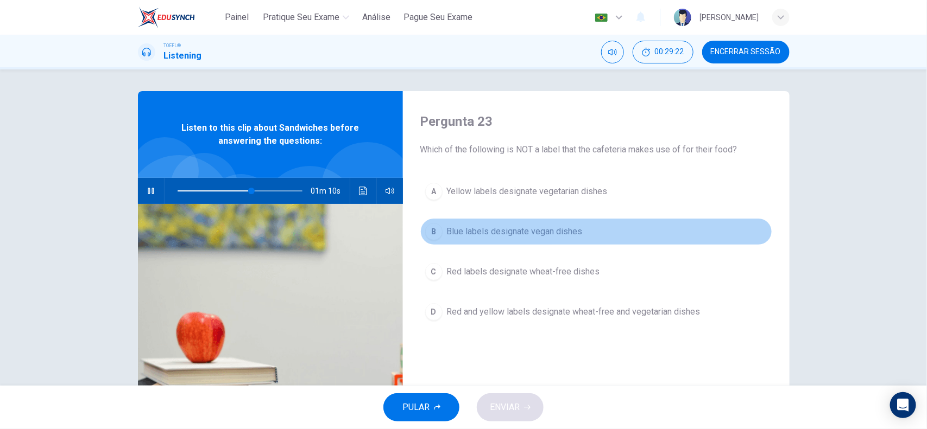
click at [522, 235] on span "Blue labels designate vegan dishes" at bounding box center [515, 231] width 136 height 13
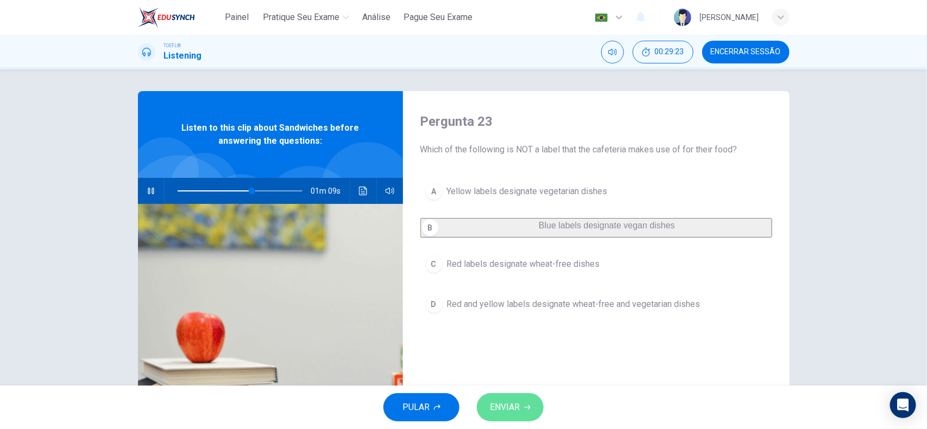
click at [512, 403] on span "ENVIAR" at bounding box center [505, 407] width 30 height 15
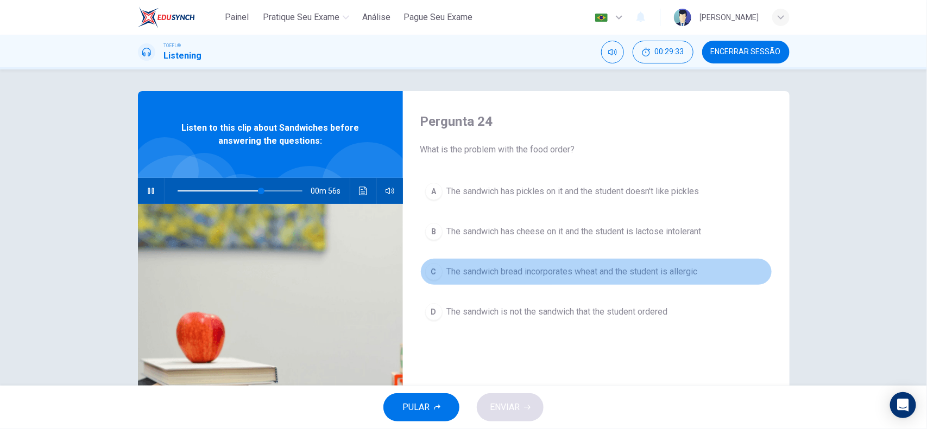
click at [623, 274] on span "The sandwich bread incorporates wheat and the student is allergic" at bounding box center [572, 271] width 251 height 13
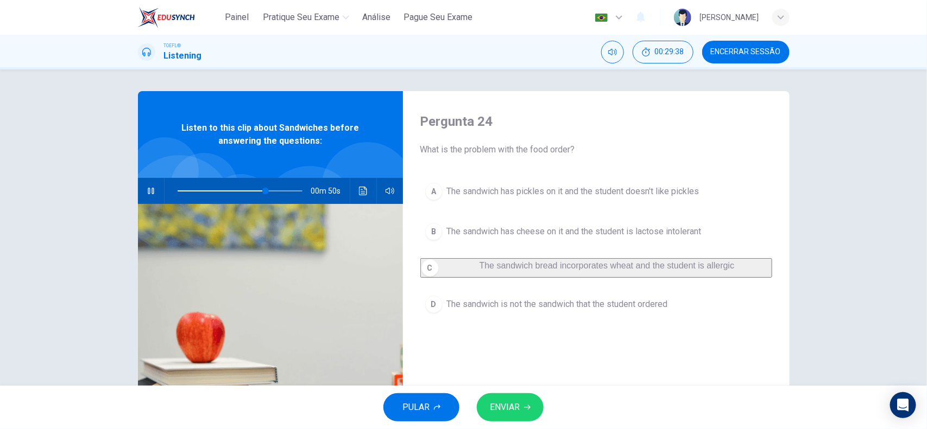
click at [522, 411] on button "ENVIAR" at bounding box center [510, 408] width 67 height 28
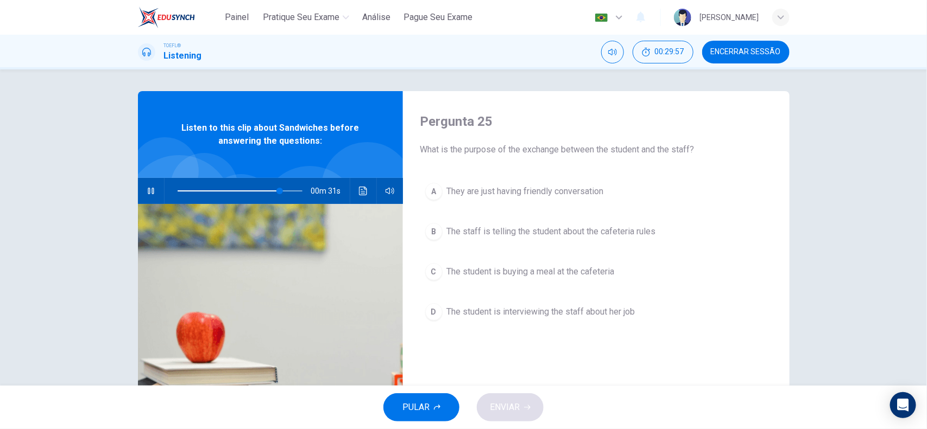
click at [514, 239] on button "B The staff is telling the student about the cafeteria rules" at bounding box center [596, 231] width 352 height 27
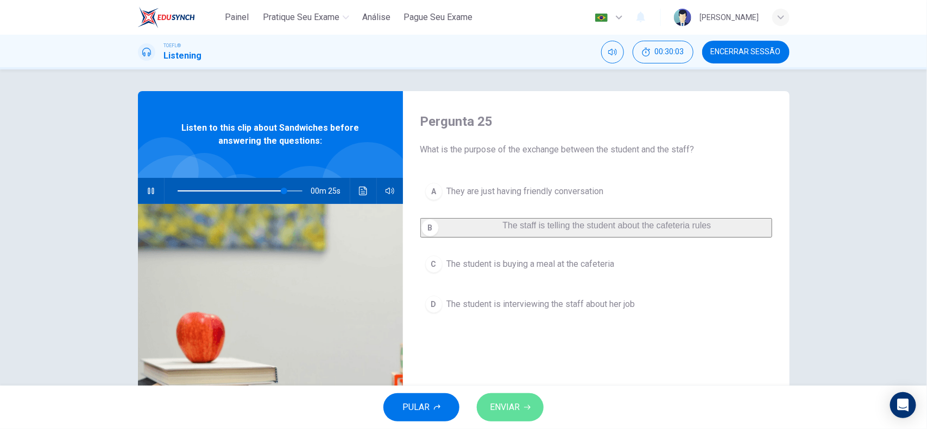
click at [516, 405] on span "ENVIAR" at bounding box center [505, 407] width 30 height 15
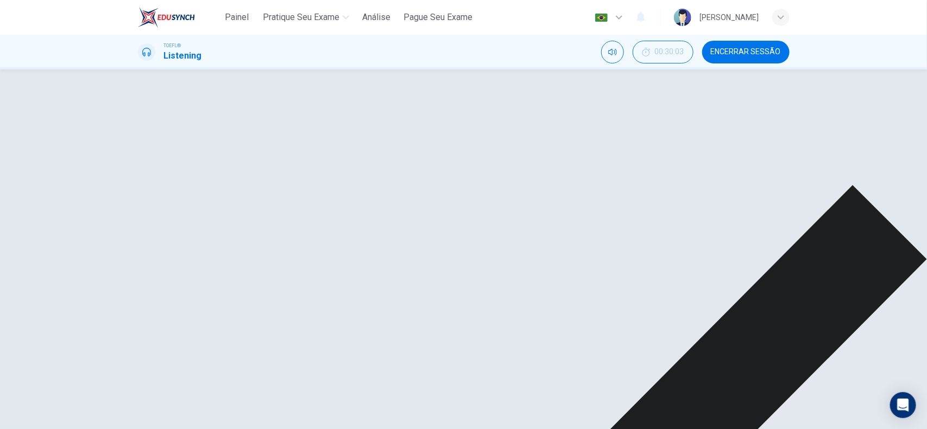
type input "87"
